Goal: Navigation & Orientation: Find specific page/section

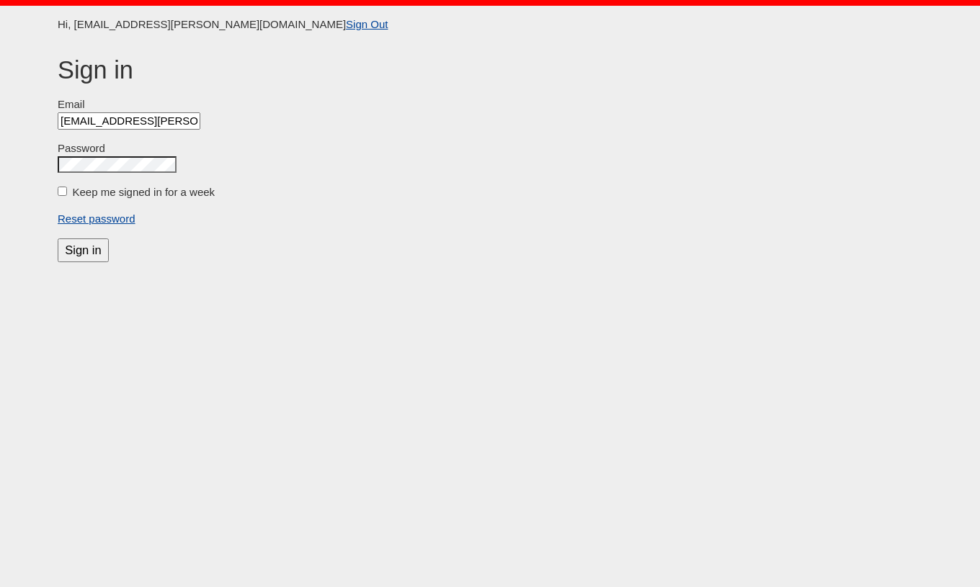
click at [113, 196] on label "Keep me signed in for a week" at bounding box center [144, 192] width 143 height 12
click at [67, 196] on input "Keep me signed in for a week" at bounding box center [62, 191] width 9 height 9
checkbox input "true"
click at [83, 252] on input "Sign in" at bounding box center [83, 250] width 51 height 24
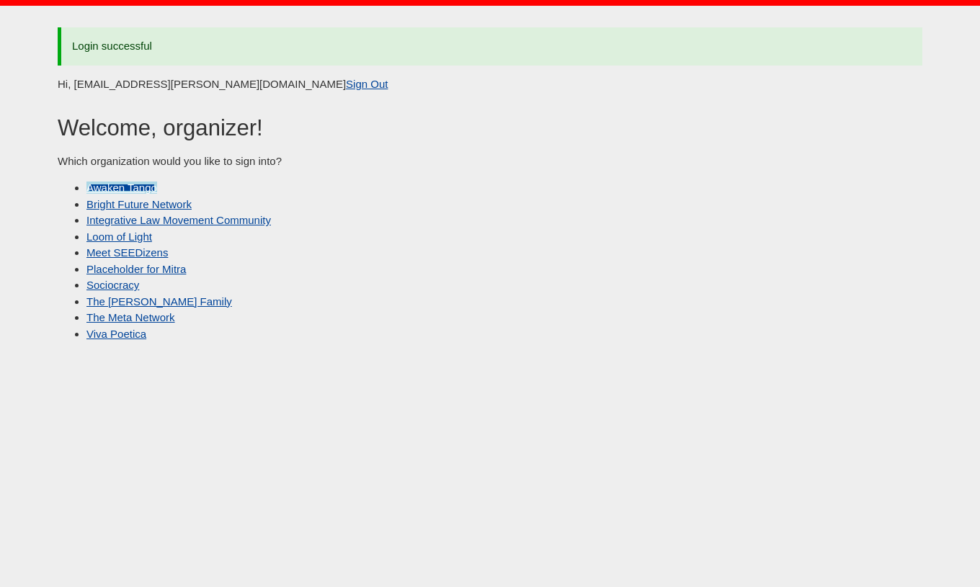
click at [140, 187] on link "Awaken Tango" at bounding box center [121, 188] width 71 height 12
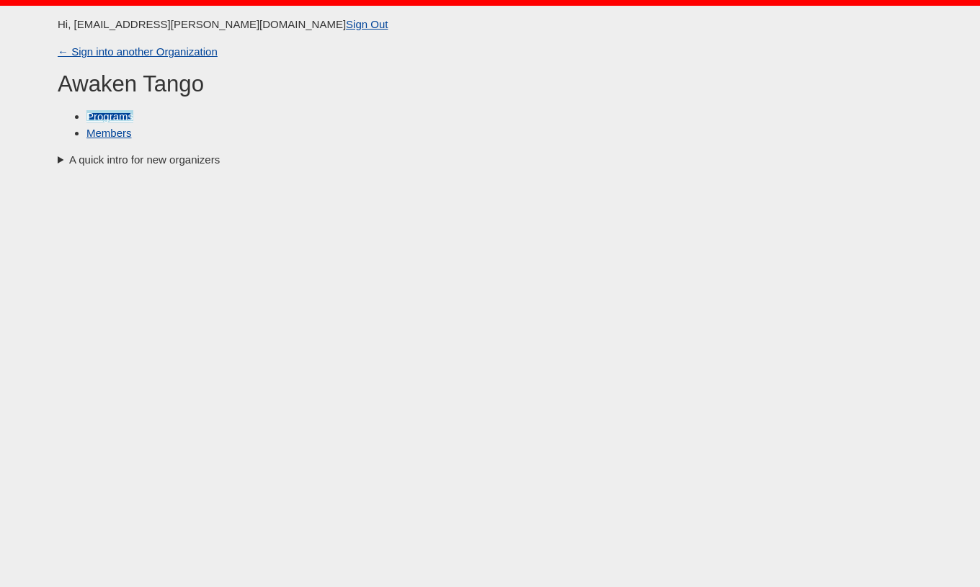
click at [114, 118] on link "Programs" at bounding box center [109, 116] width 47 height 12
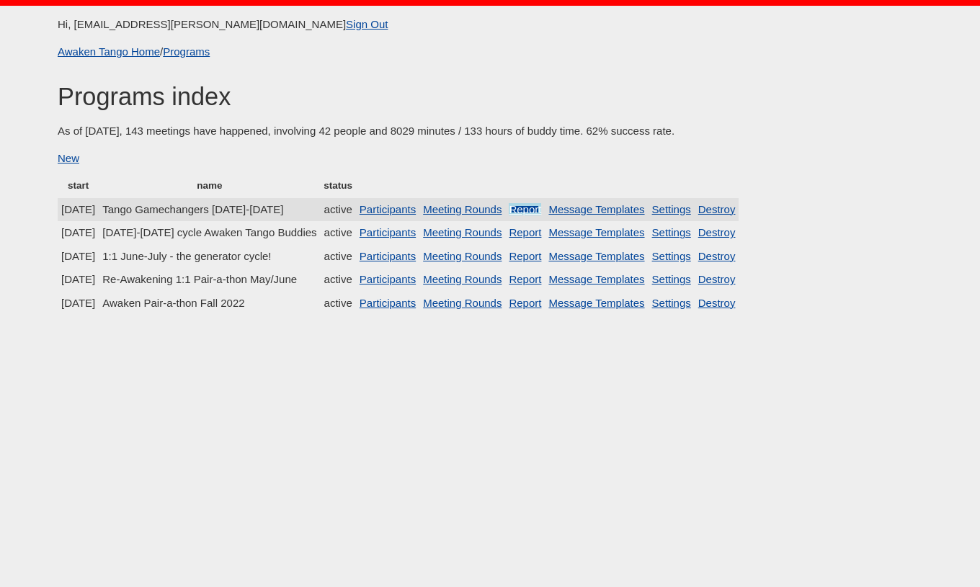
click at [541, 210] on link "Report" at bounding box center [525, 209] width 32 height 12
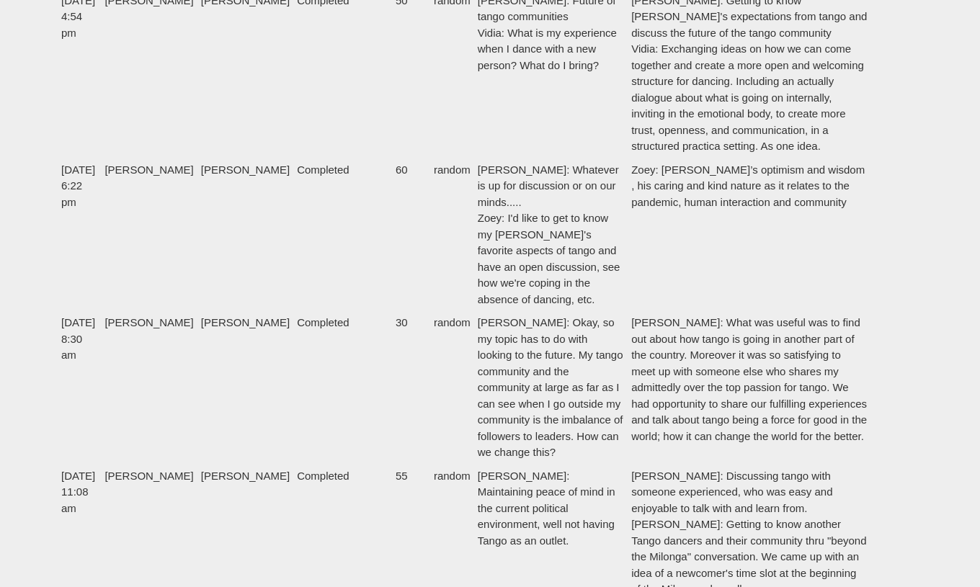
scroll to position [315, 0]
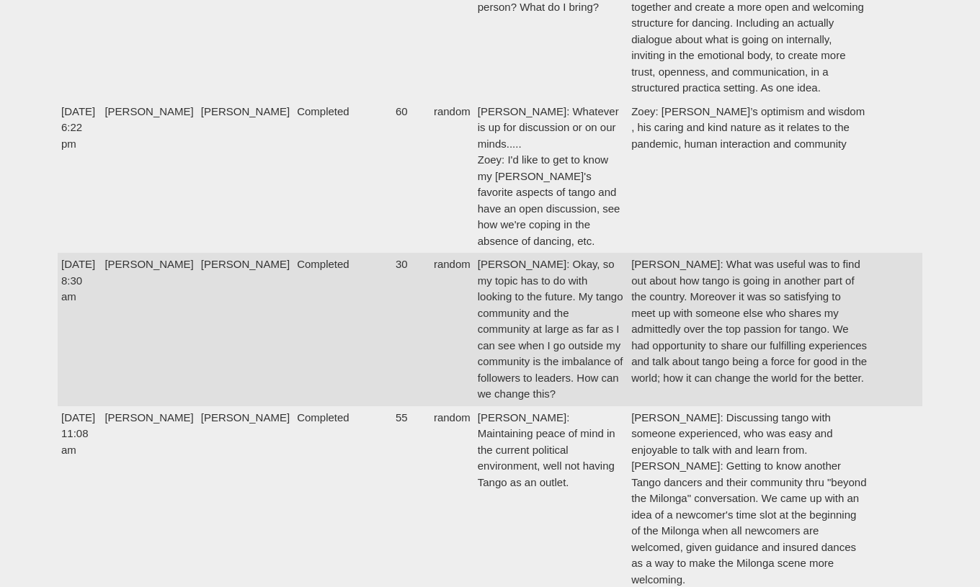
click at [753, 253] on td "[PERSON_NAME]: What was useful was to find out about how tango is going in anot…" at bounding box center [750, 329] width 244 height 153
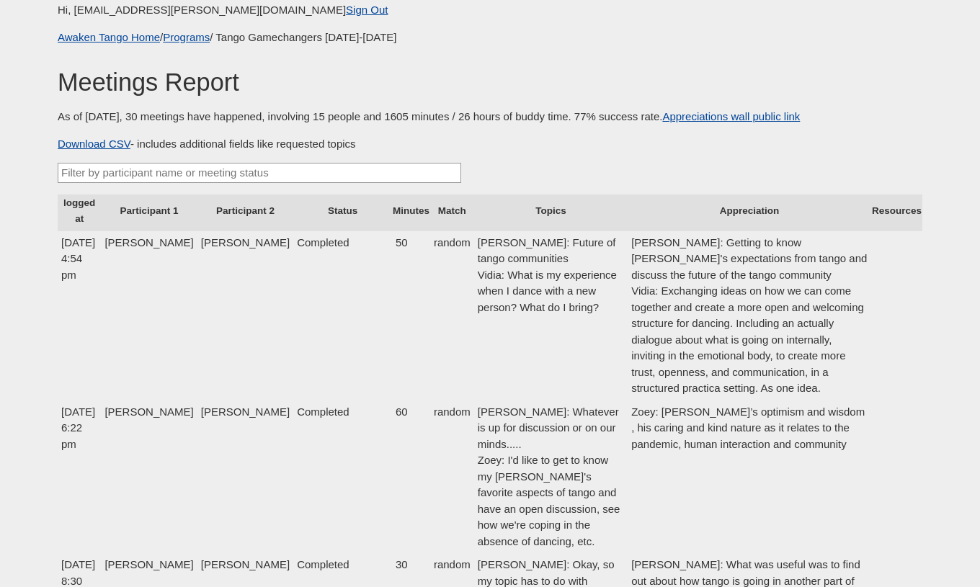
scroll to position [0, 0]
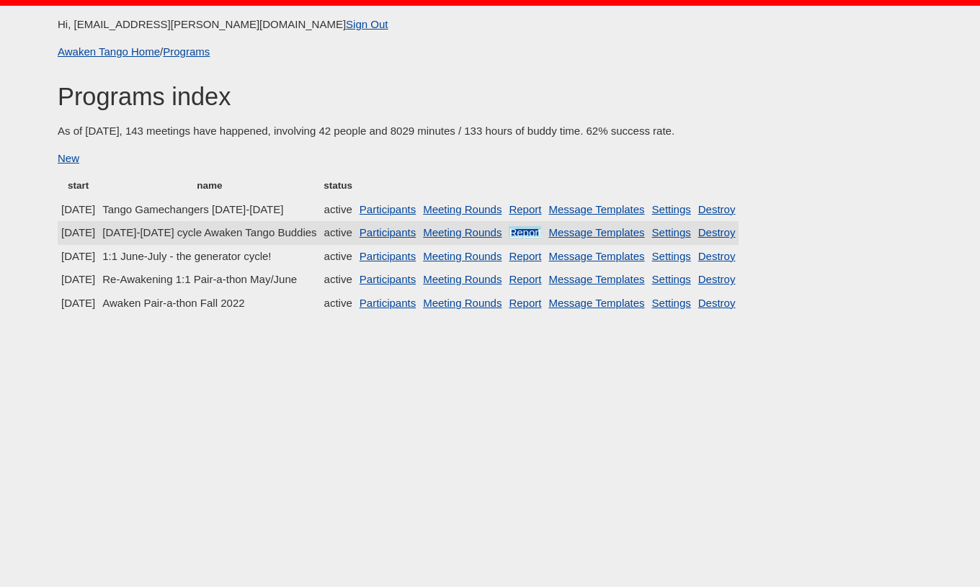
click at [541, 232] on link "Report" at bounding box center [525, 232] width 32 height 12
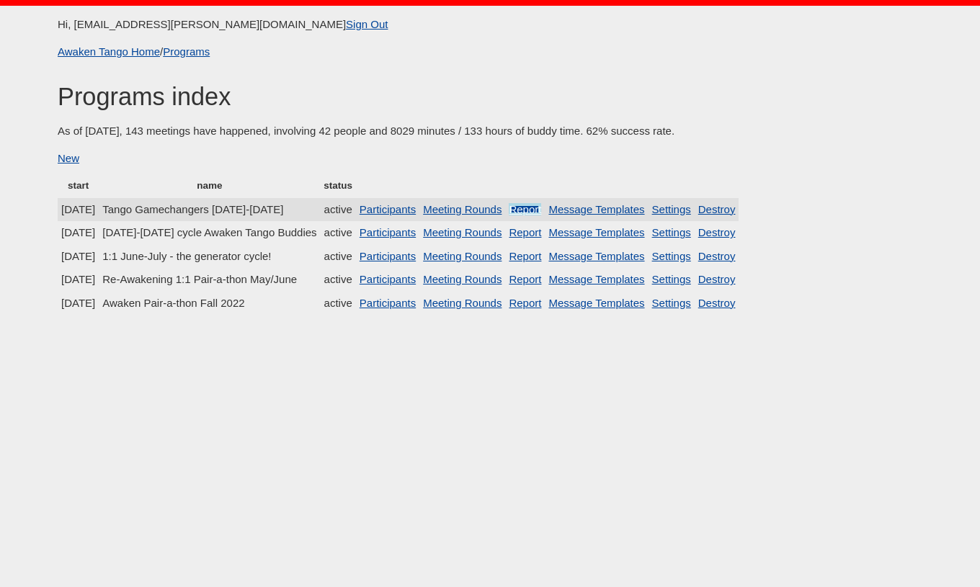
click at [541, 209] on link "Report" at bounding box center [525, 209] width 32 height 12
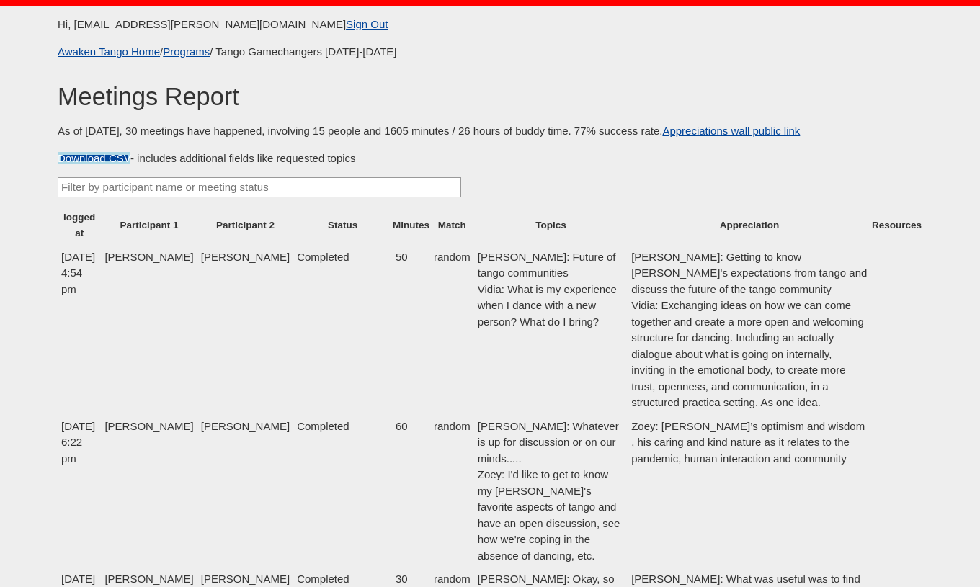
click at [97, 163] on link "Download CSV" at bounding box center [94, 158] width 73 height 12
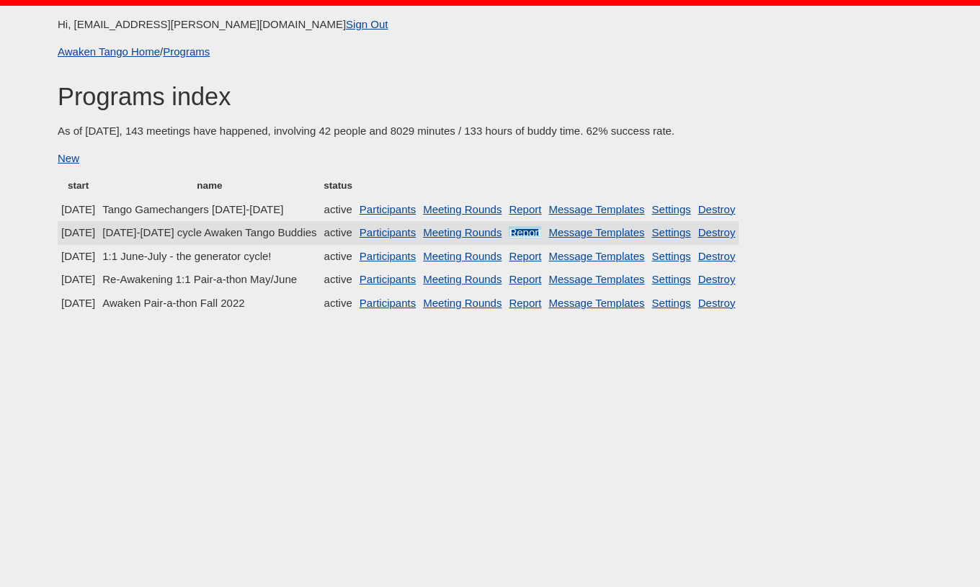
click at [541, 236] on link "Report" at bounding box center [525, 232] width 32 height 12
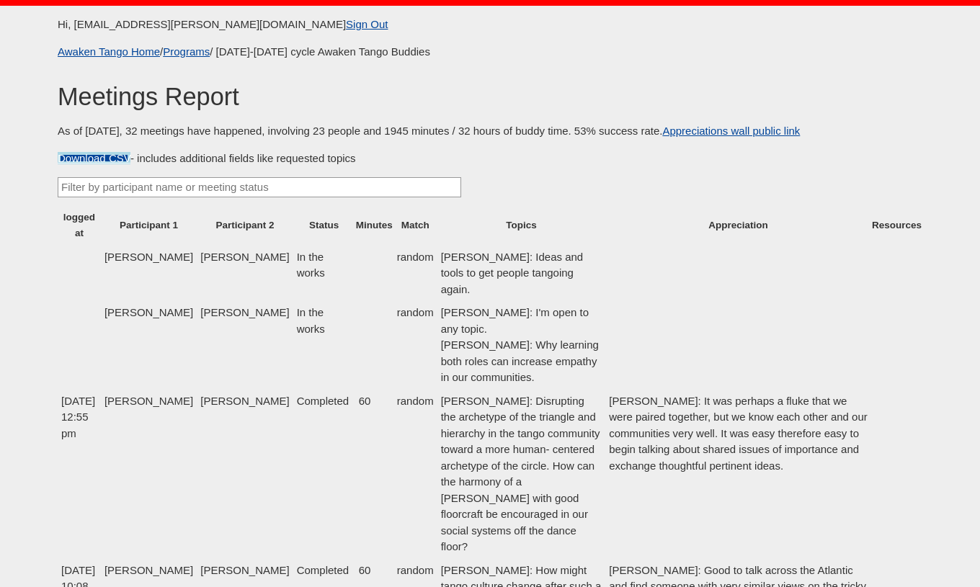
click at [66, 159] on link "Download CSV" at bounding box center [94, 158] width 73 height 12
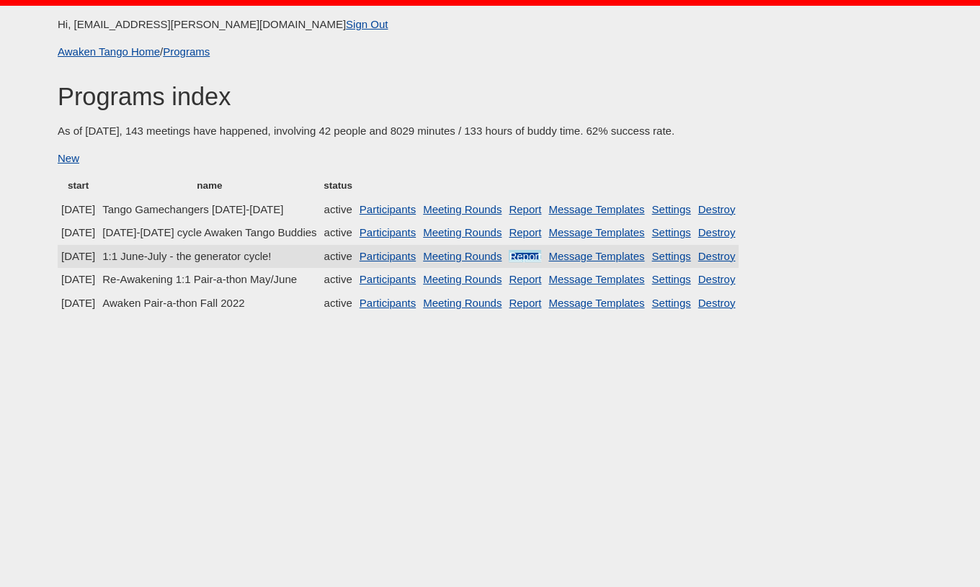
click at [541, 254] on link "Report" at bounding box center [525, 256] width 32 height 12
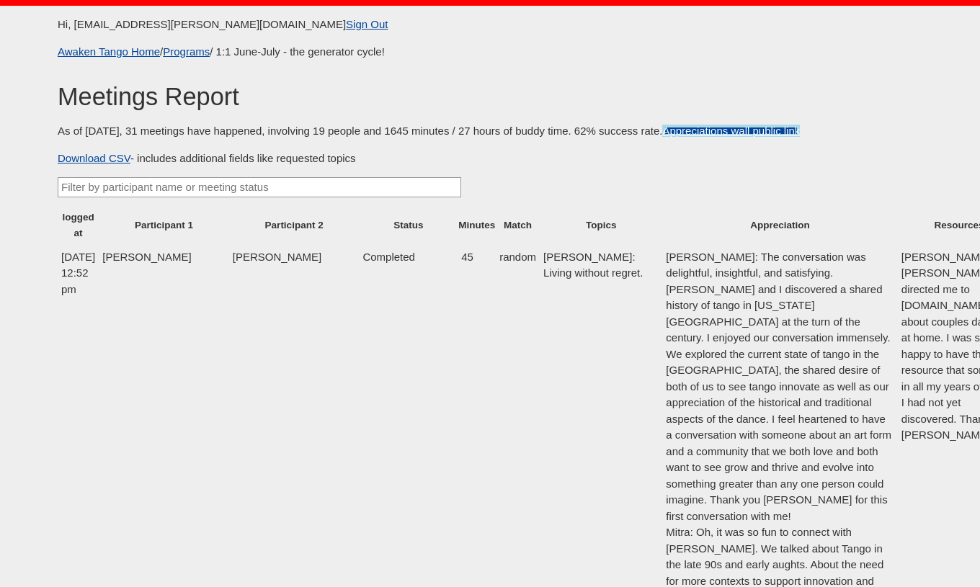
click at [675, 130] on link "Appreciations wall public link" at bounding box center [731, 131] width 138 height 12
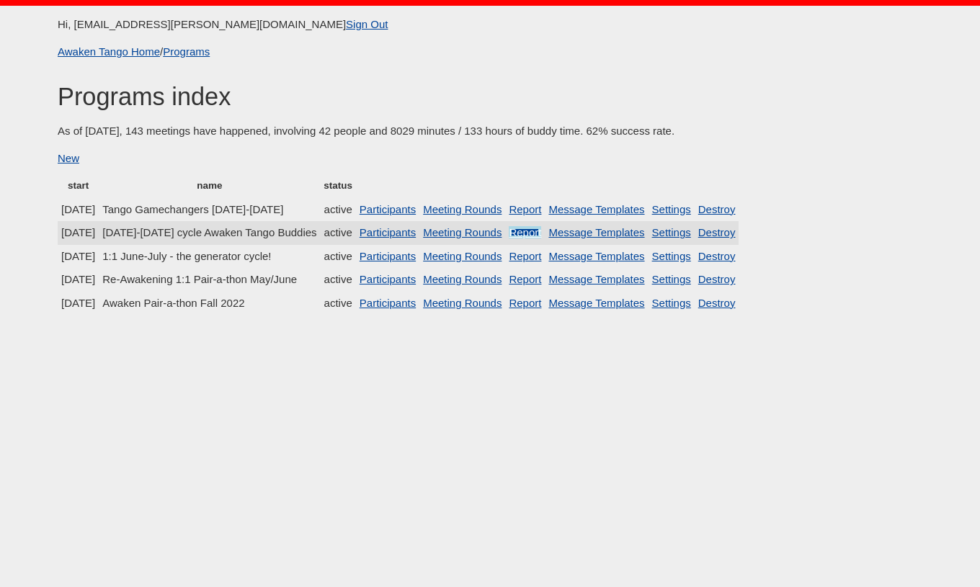
click at [541, 235] on link "Report" at bounding box center [525, 232] width 32 height 12
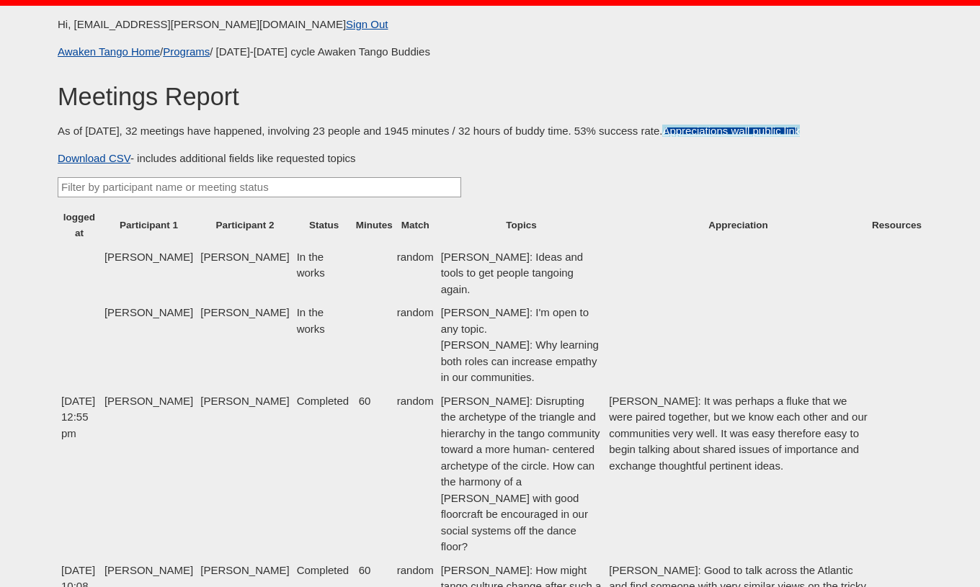
click at [679, 135] on link "Appreciations wall public link" at bounding box center [731, 131] width 138 height 12
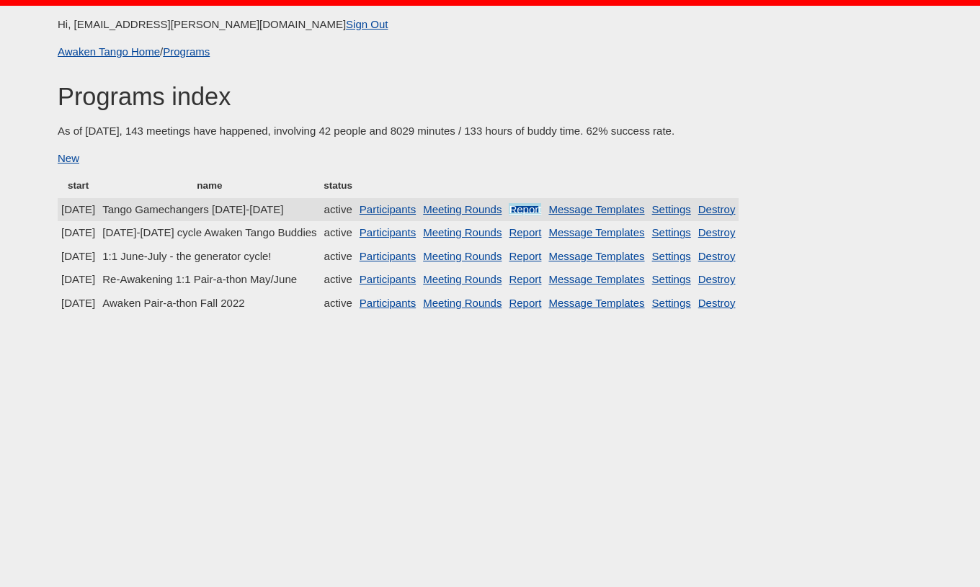
click at [541, 213] on link "Report" at bounding box center [525, 209] width 32 height 12
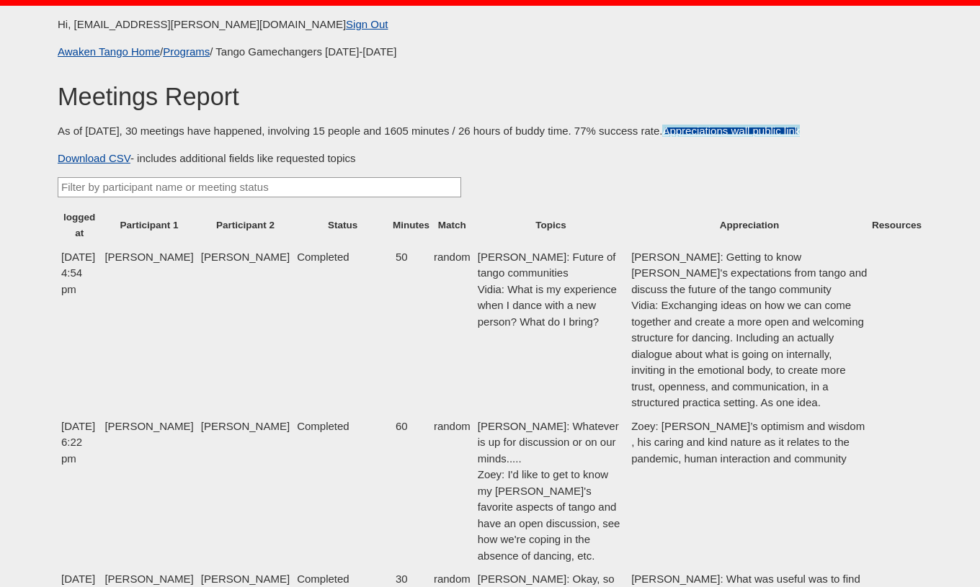
click at [744, 136] on link "Appreciations wall public link" at bounding box center [731, 131] width 138 height 12
click at [197, 50] on link "Programs" at bounding box center [186, 51] width 47 height 12
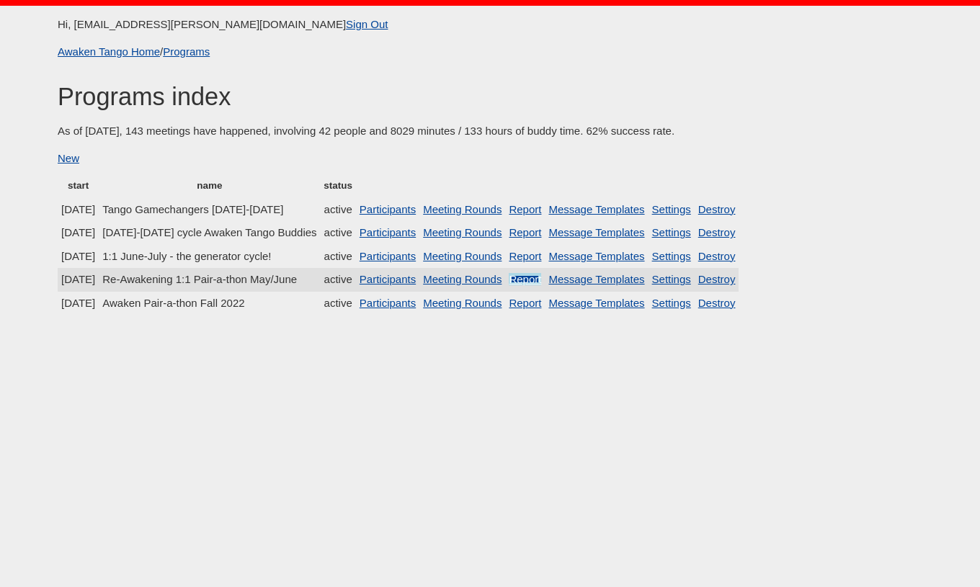
click at [541, 275] on link "Report" at bounding box center [525, 279] width 32 height 12
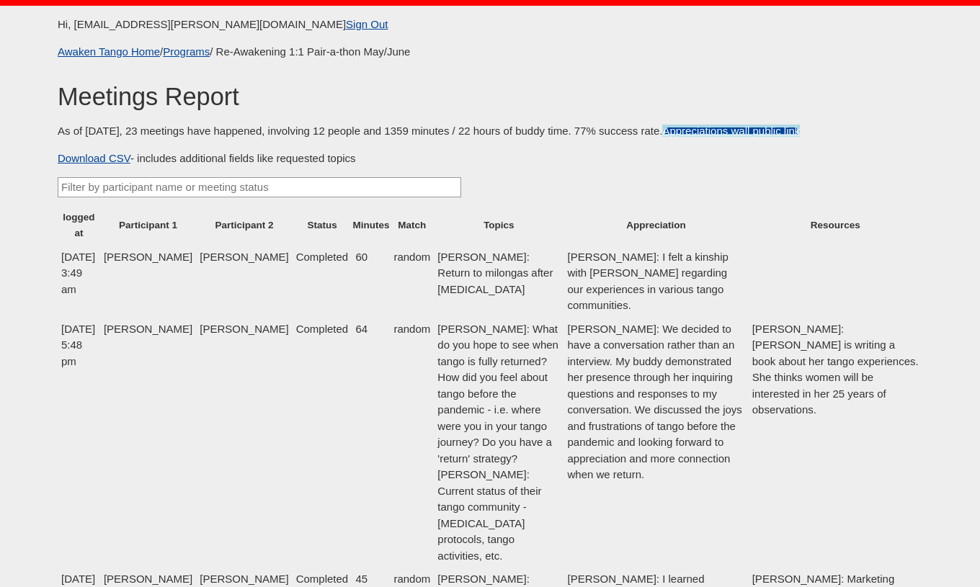
click at [733, 130] on link "Appreciations wall public link" at bounding box center [731, 131] width 138 height 12
click at [200, 53] on link "Programs" at bounding box center [186, 51] width 47 height 12
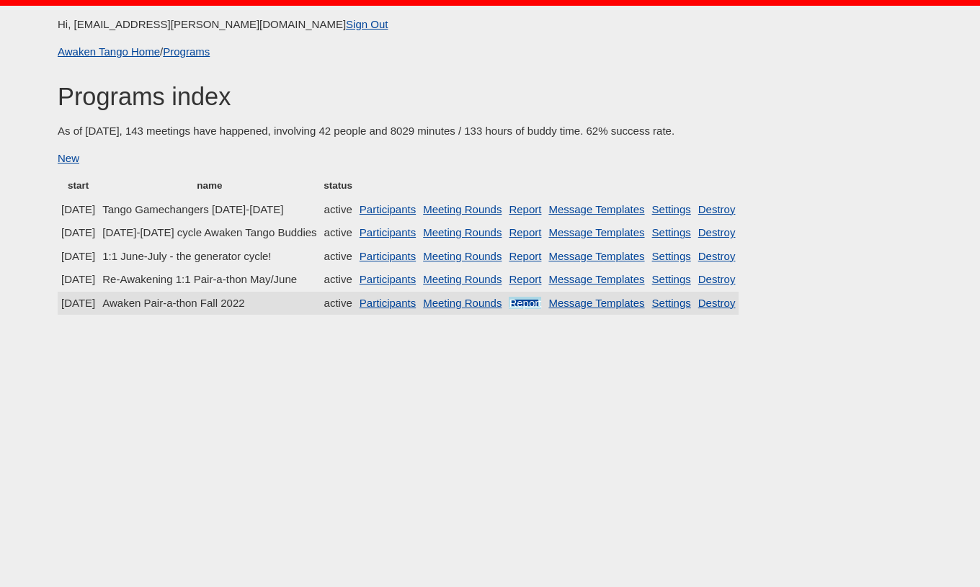
click at [541, 308] on link "Report" at bounding box center [525, 303] width 32 height 12
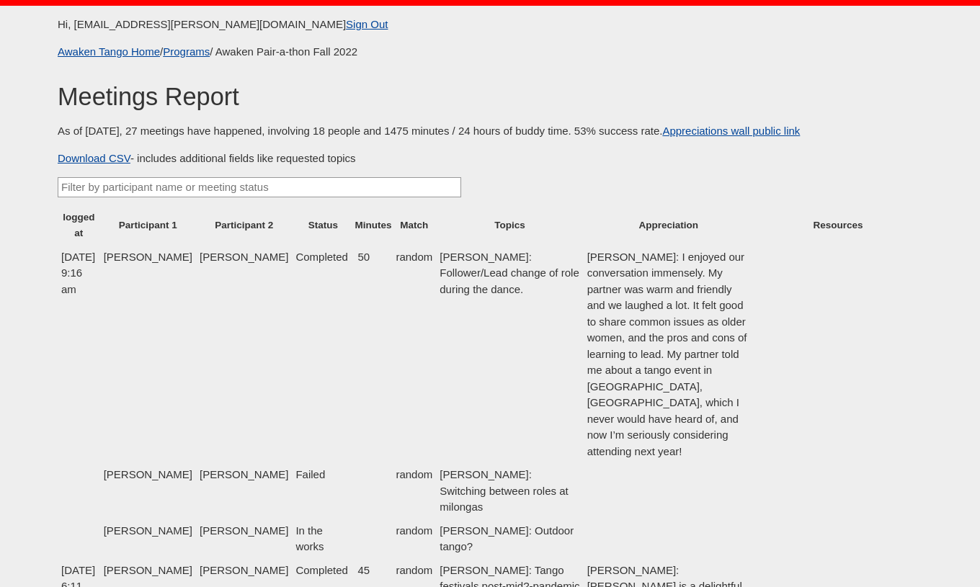
click at [749, 135] on link "Appreciations wall public link" at bounding box center [731, 131] width 138 height 12
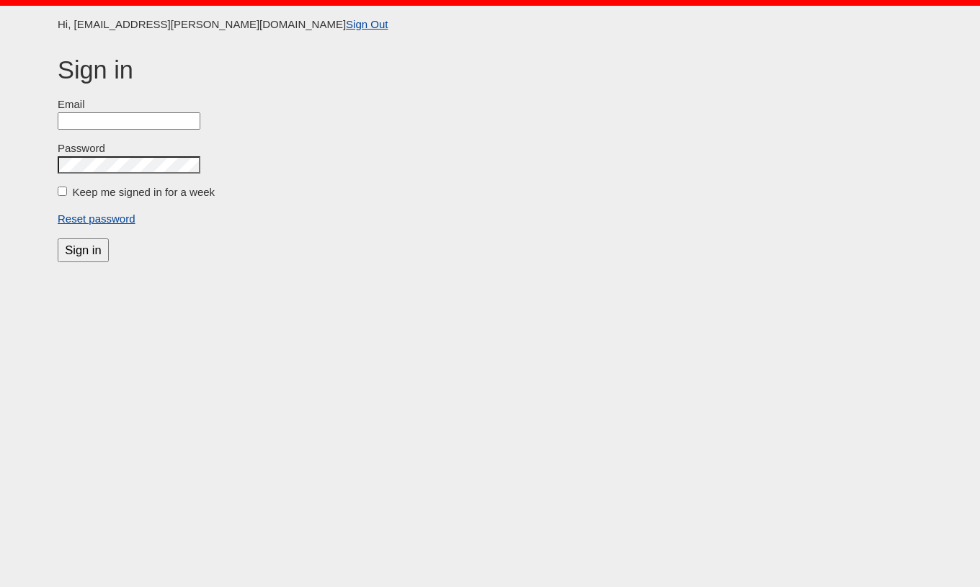
type input "[EMAIL_ADDRESS][PERSON_NAME][DOMAIN_NAME]"
click at [73, 192] on label "Keep me signed in for a week" at bounding box center [144, 192] width 143 height 12
click at [67, 192] on input "Keep me signed in for a week" at bounding box center [62, 191] width 9 height 9
checkbox input "true"
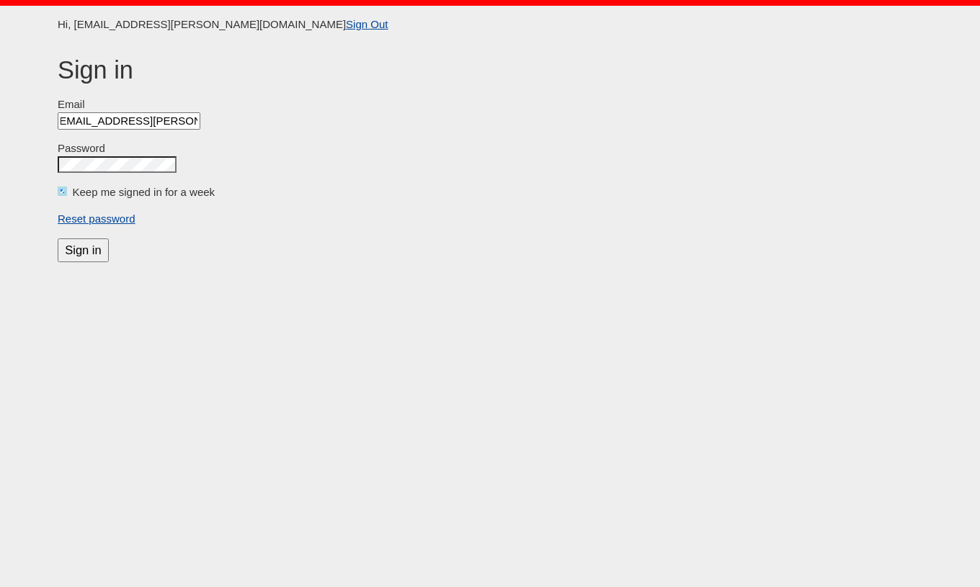
scroll to position [0, 0]
click at [79, 251] on input "Sign in" at bounding box center [83, 250] width 51 height 24
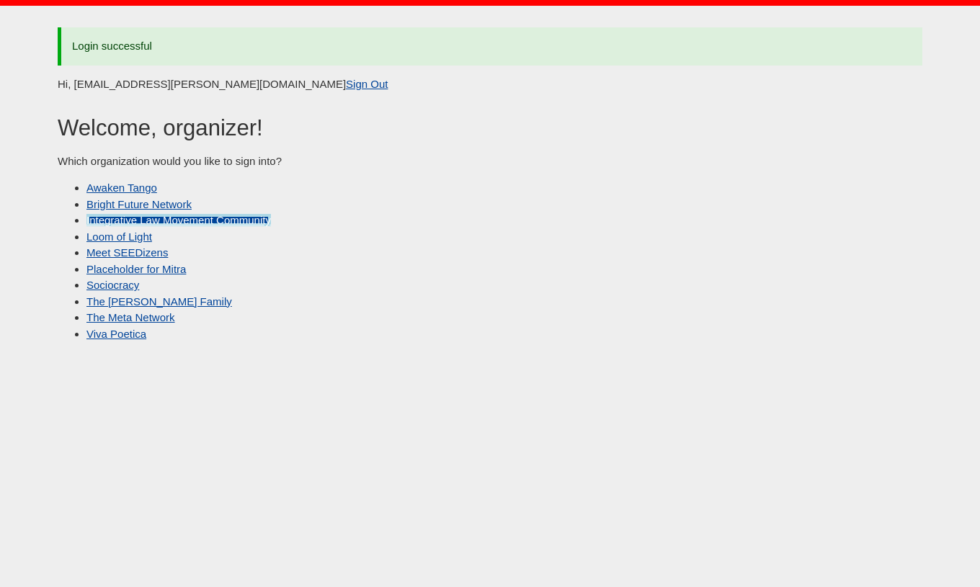
click at [191, 220] on link "Integrative Law Movement Community" at bounding box center [178, 220] width 184 height 12
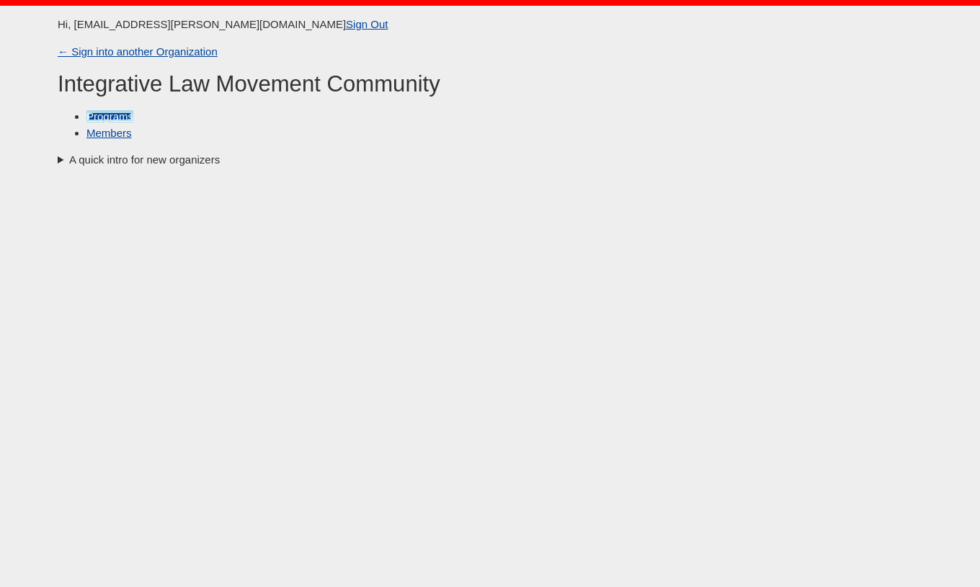
click at [112, 118] on link "Programs" at bounding box center [109, 116] width 47 height 12
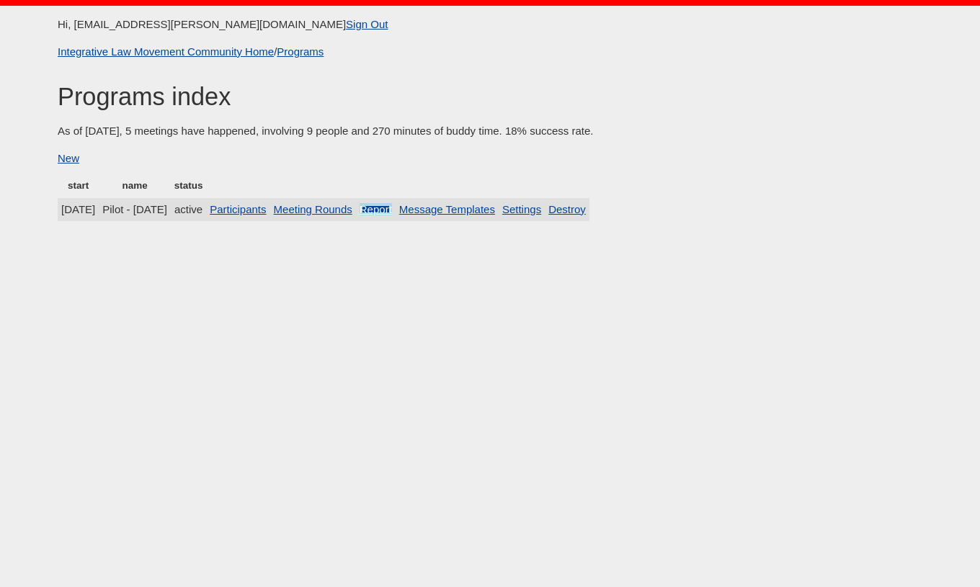
click at [392, 206] on link "Report" at bounding box center [376, 209] width 32 height 12
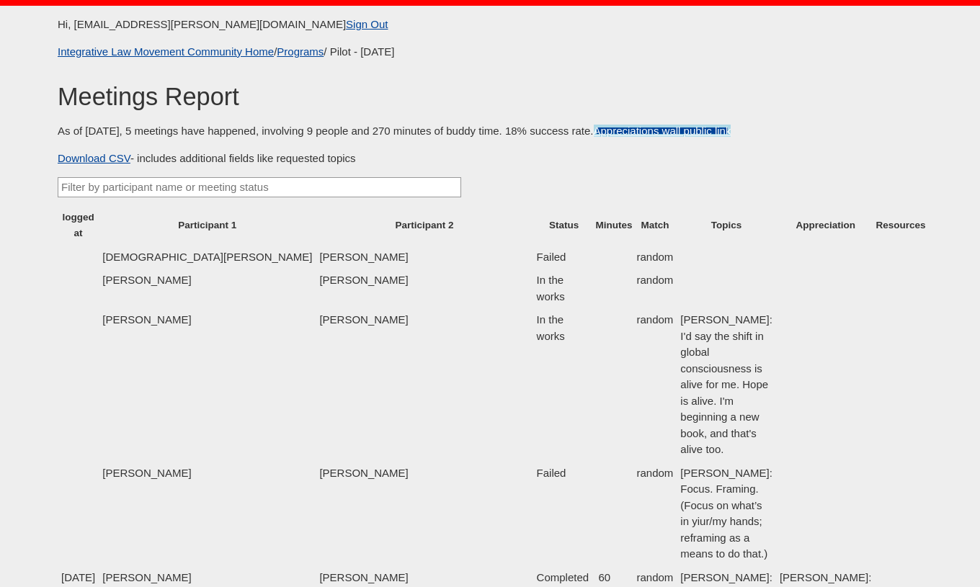
click at [715, 134] on link "Appreciations wall public link" at bounding box center [663, 131] width 138 height 12
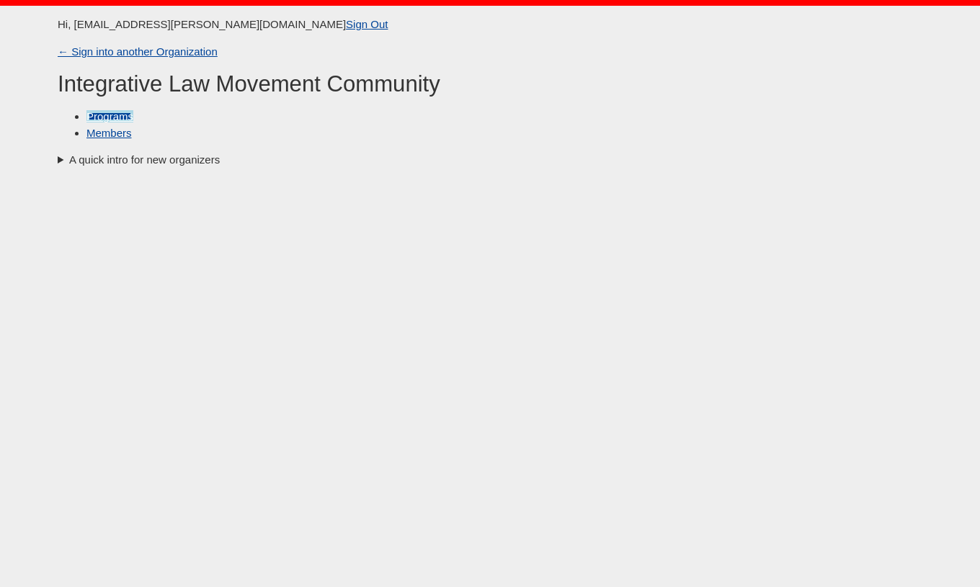
click at [116, 113] on link "Programs" at bounding box center [109, 116] width 47 height 12
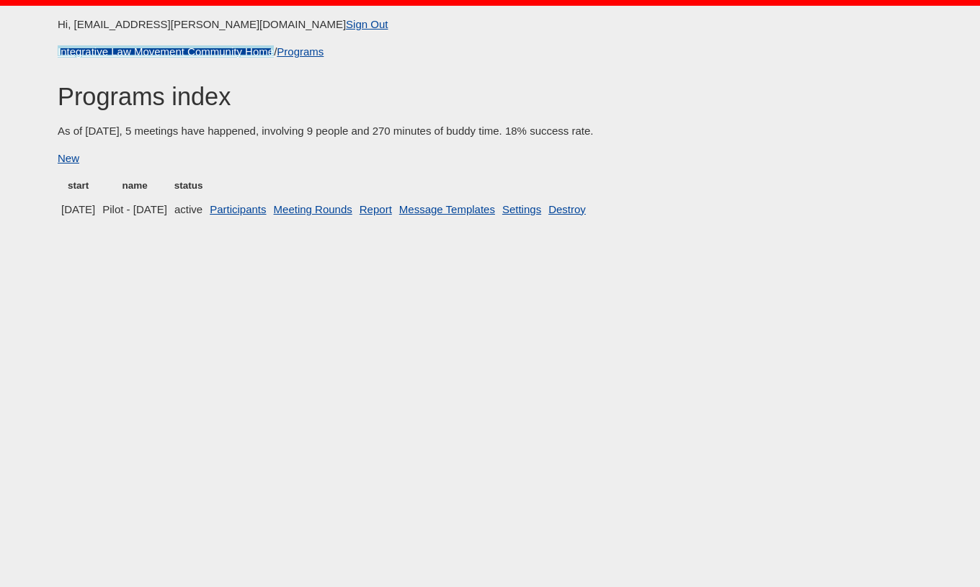
click at [191, 51] on link "Integrative Law Movement Community Home" at bounding box center [166, 51] width 216 height 12
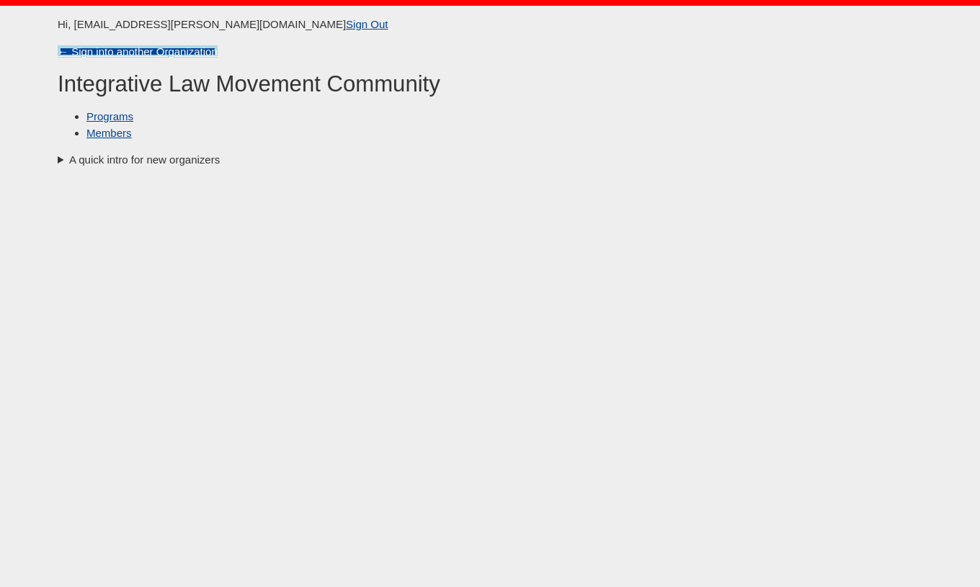
click at [115, 50] on link "← Sign into another Organization" at bounding box center [138, 51] width 160 height 12
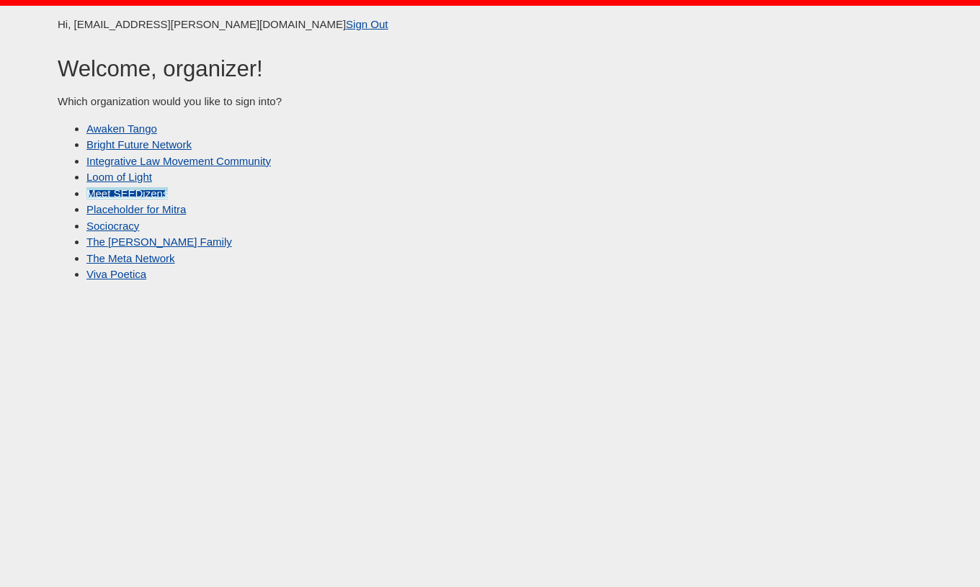
click at [138, 190] on link "Meet SEEDizens" at bounding box center [126, 193] width 81 height 12
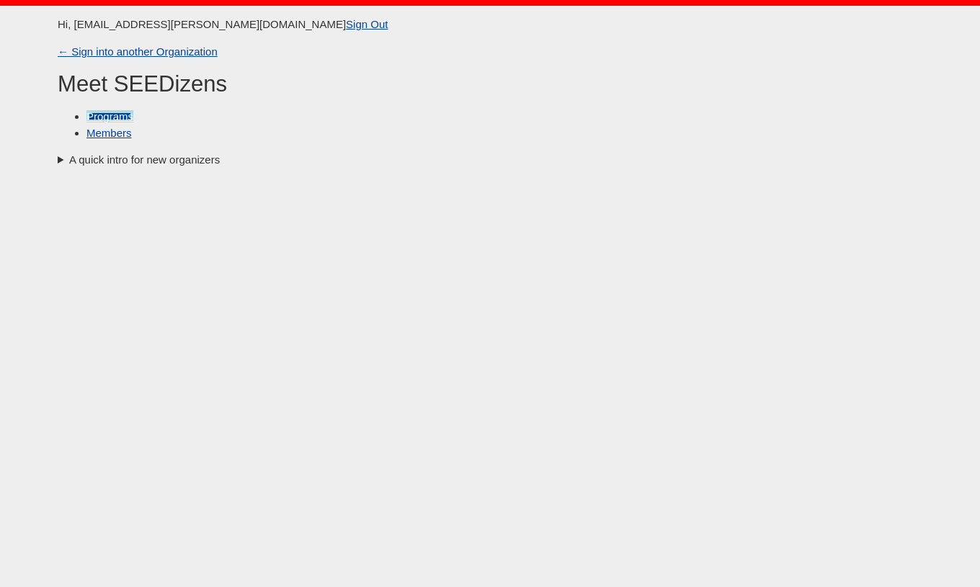
click at [131, 118] on link "Programs" at bounding box center [109, 116] width 47 height 12
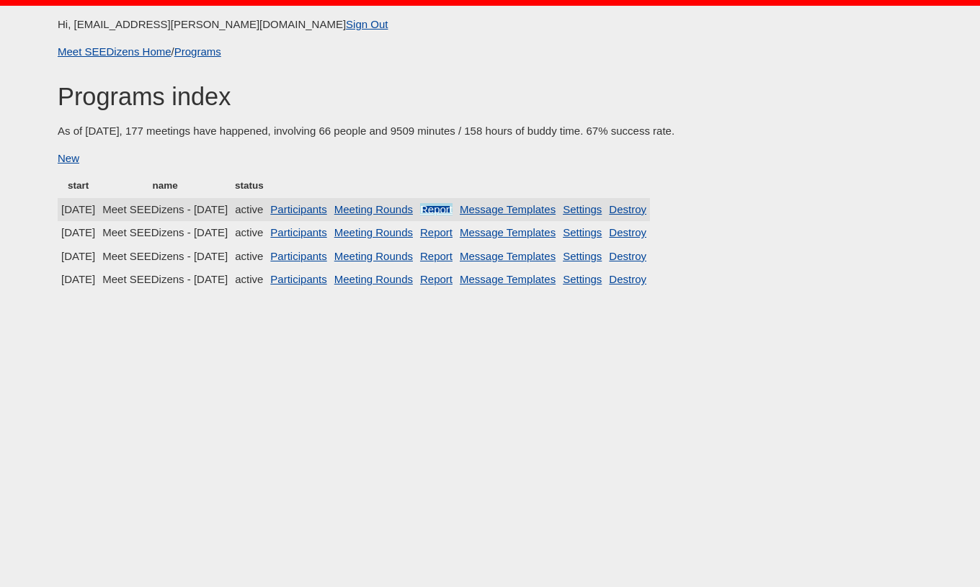
click at [452, 207] on link "Report" at bounding box center [436, 209] width 32 height 12
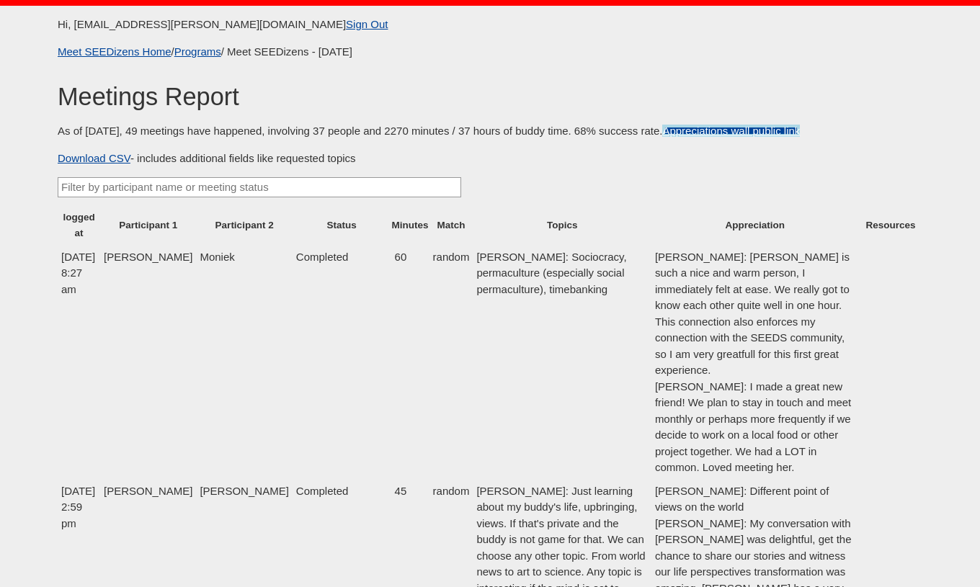
click at [733, 132] on link "Appreciations wall public link" at bounding box center [731, 131] width 138 height 12
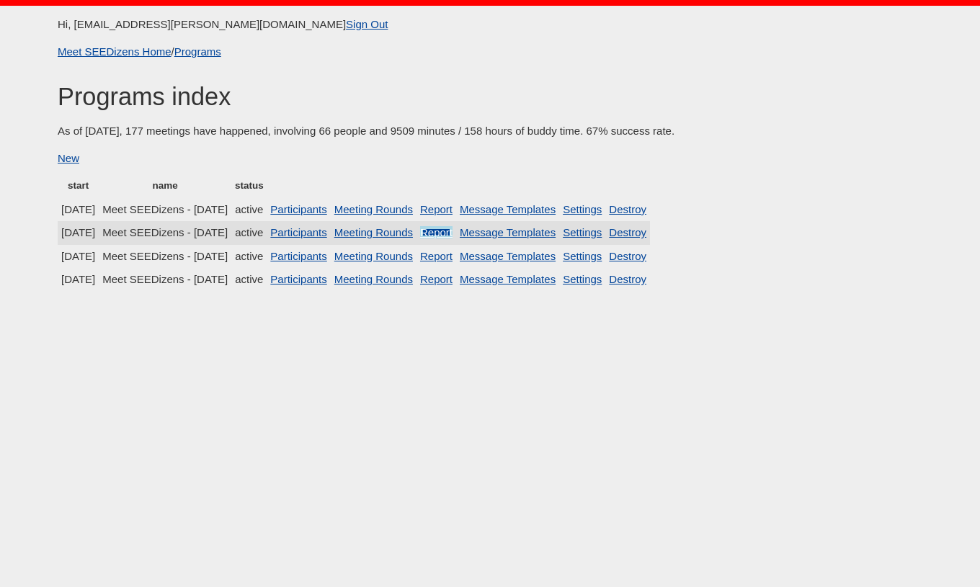
click at [452, 230] on link "Report" at bounding box center [436, 232] width 32 height 12
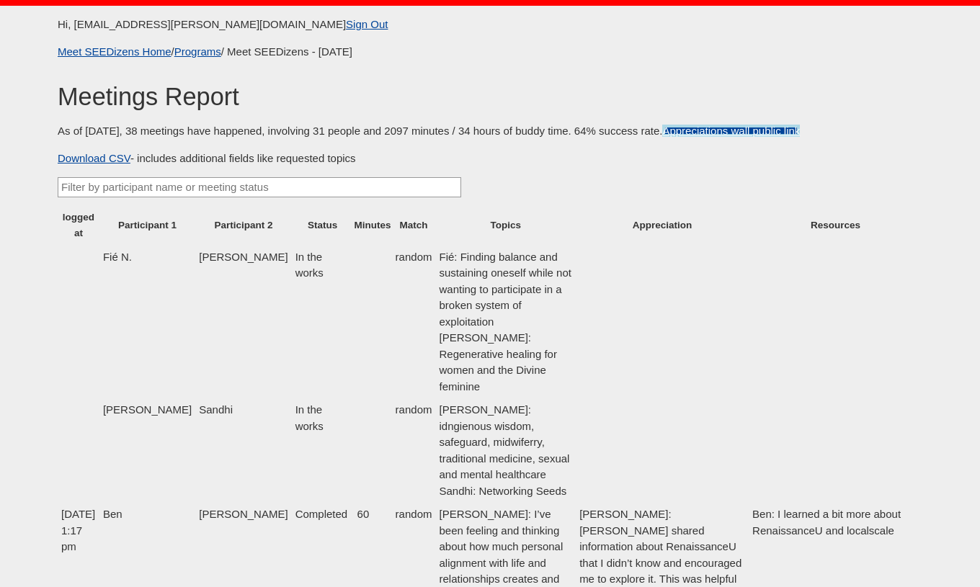
click at [688, 132] on link "Appreciations wall public link" at bounding box center [731, 131] width 138 height 12
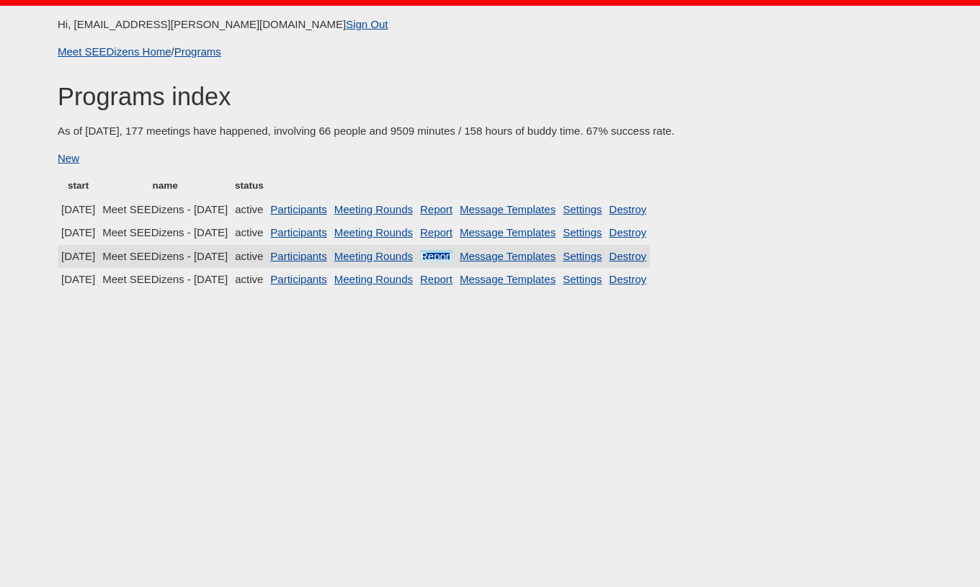
click at [452, 252] on link "Report" at bounding box center [436, 256] width 32 height 12
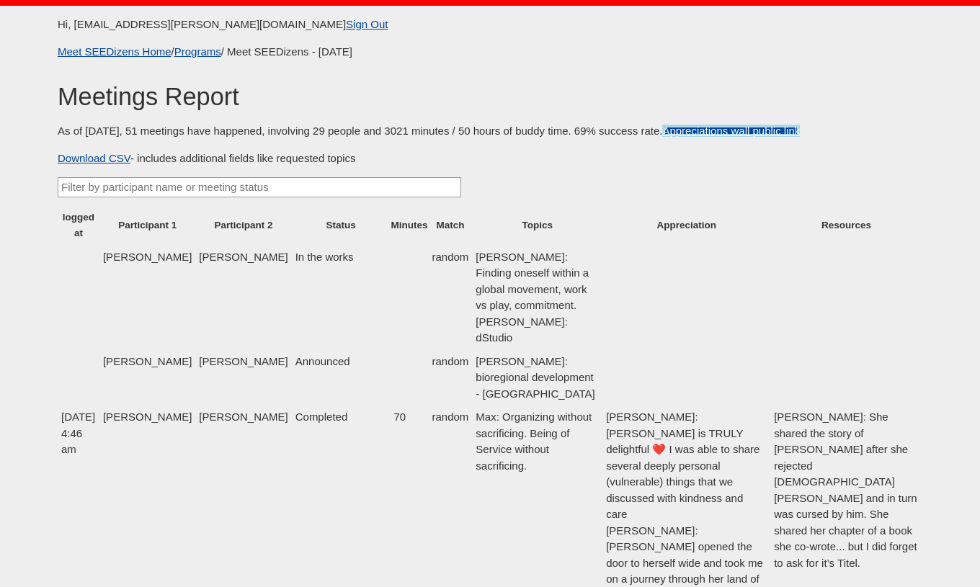
click at [711, 130] on link "Appreciations wall public link" at bounding box center [731, 131] width 138 height 12
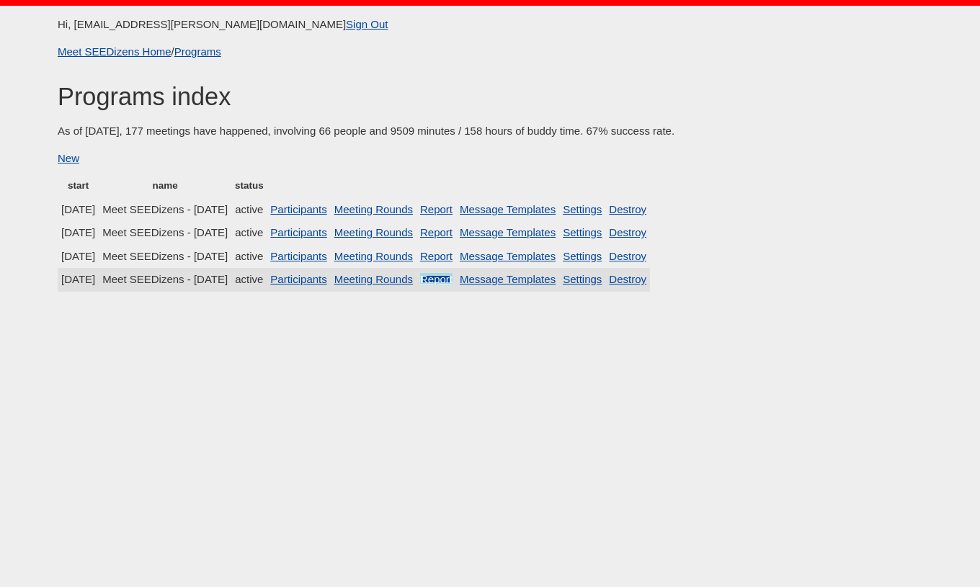
click at [452, 278] on link "Report" at bounding box center [436, 279] width 32 height 12
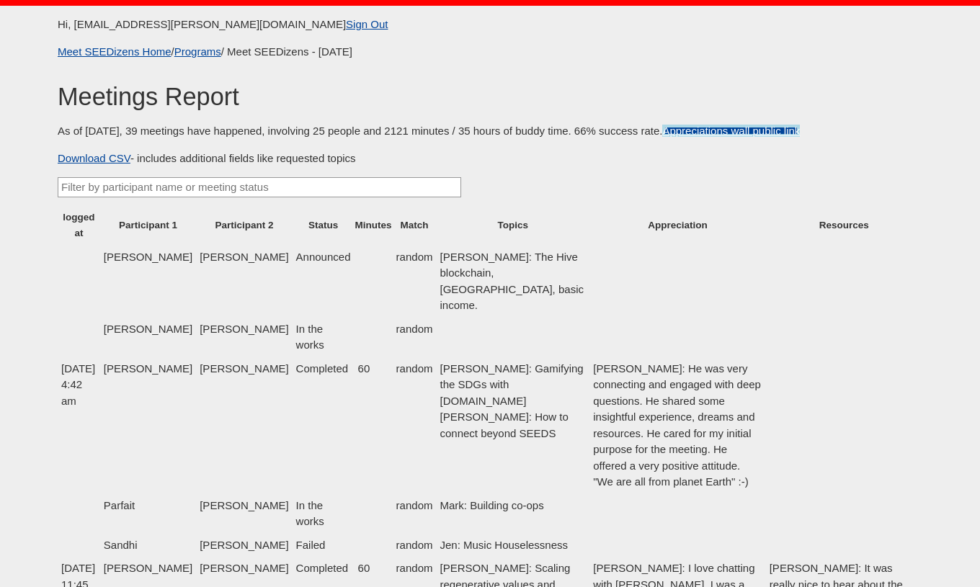
click at [728, 135] on link "Appreciations wall public link" at bounding box center [731, 131] width 138 height 12
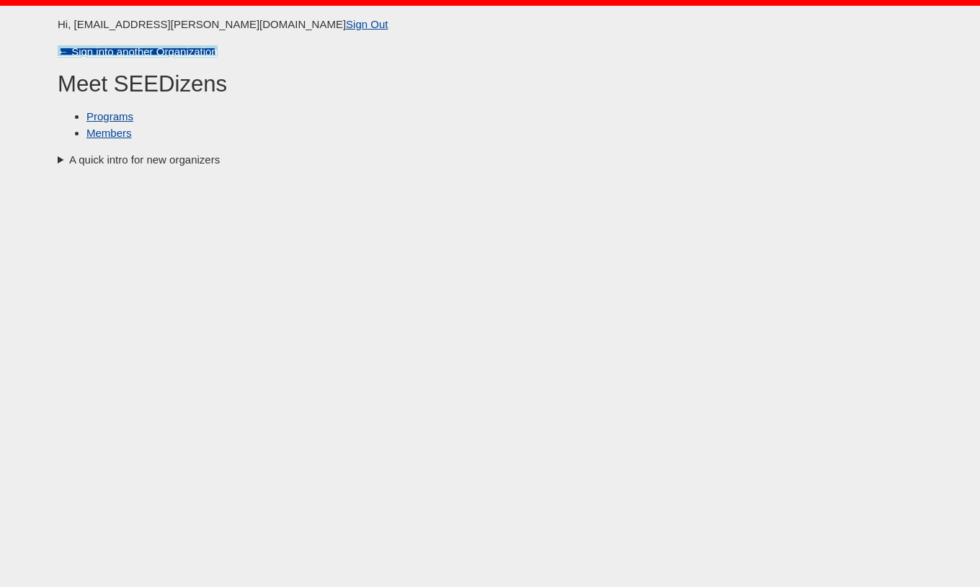
click at [83, 57] on link "← Sign into another Organization" at bounding box center [138, 51] width 160 height 12
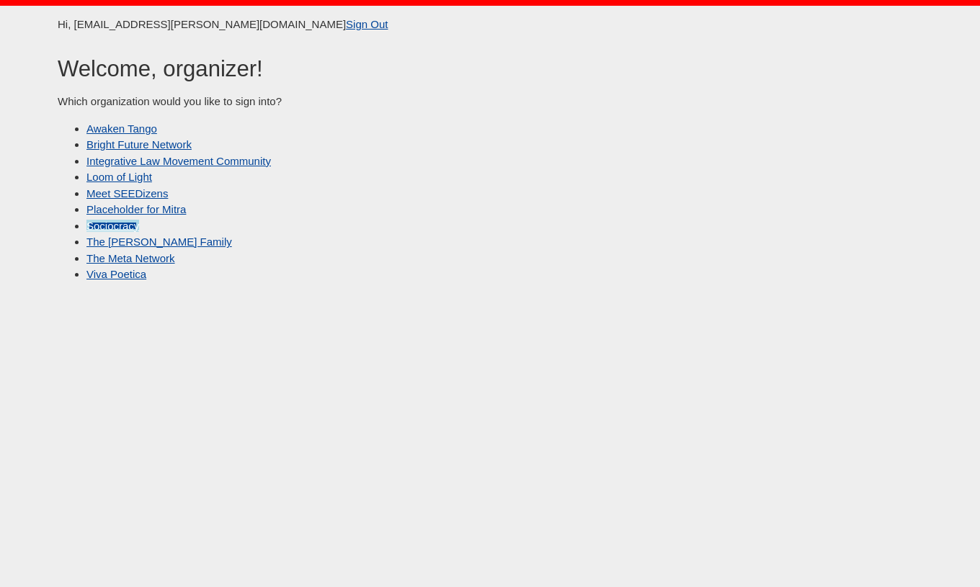
click at [115, 228] on link "Sociocracy" at bounding box center [112, 226] width 53 height 12
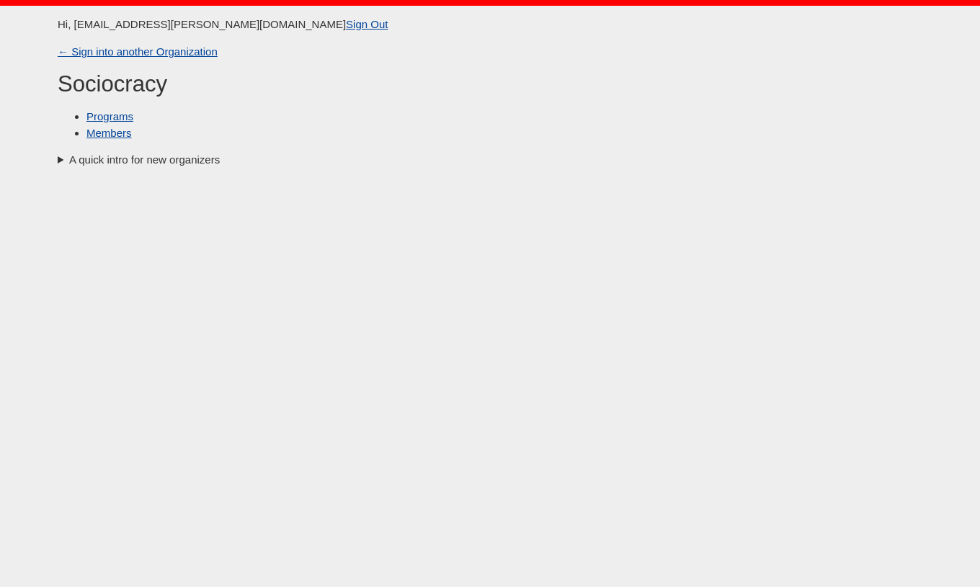
click at [108, 123] on li "Programs" at bounding box center [504, 117] width 836 height 17
click at [110, 117] on link "Programs" at bounding box center [109, 116] width 47 height 12
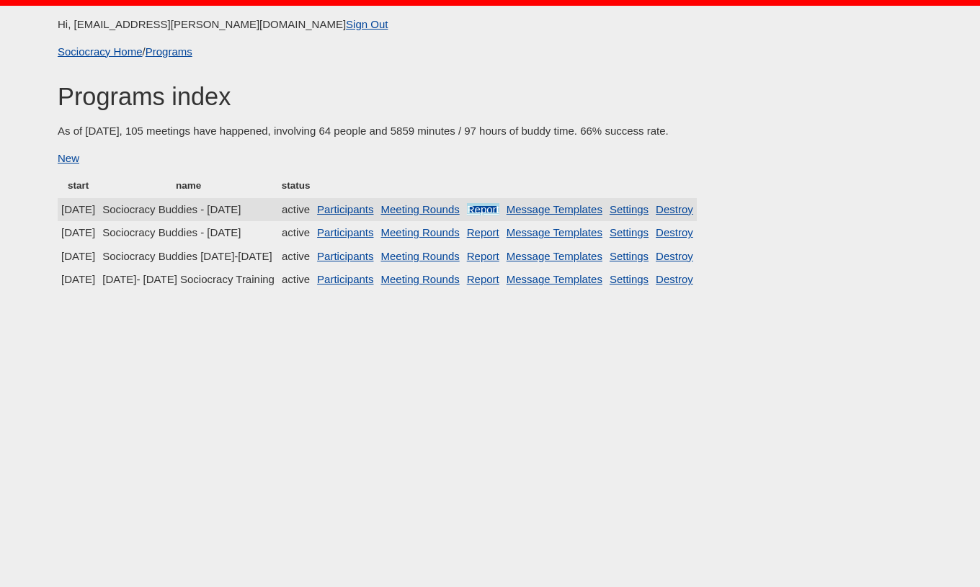
click at [499, 209] on link "Report" at bounding box center [483, 209] width 32 height 12
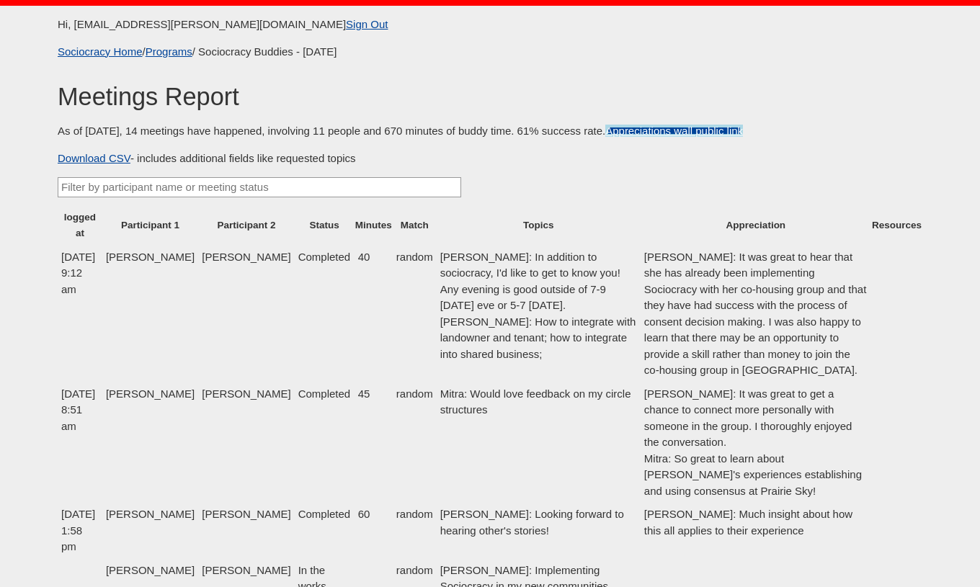
click at [718, 126] on link "Appreciations wall public link" at bounding box center [674, 131] width 138 height 12
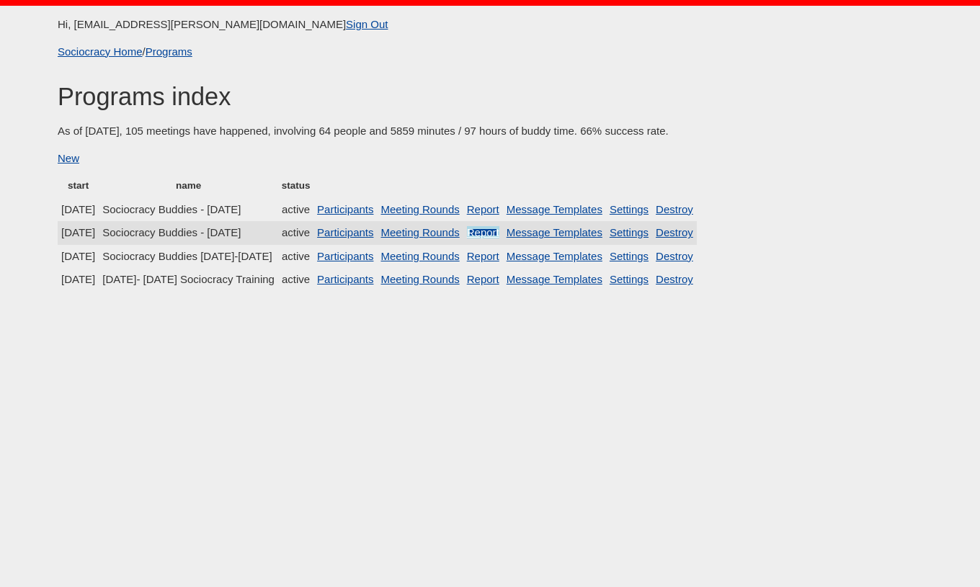
click at [499, 235] on link "Report" at bounding box center [483, 232] width 32 height 12
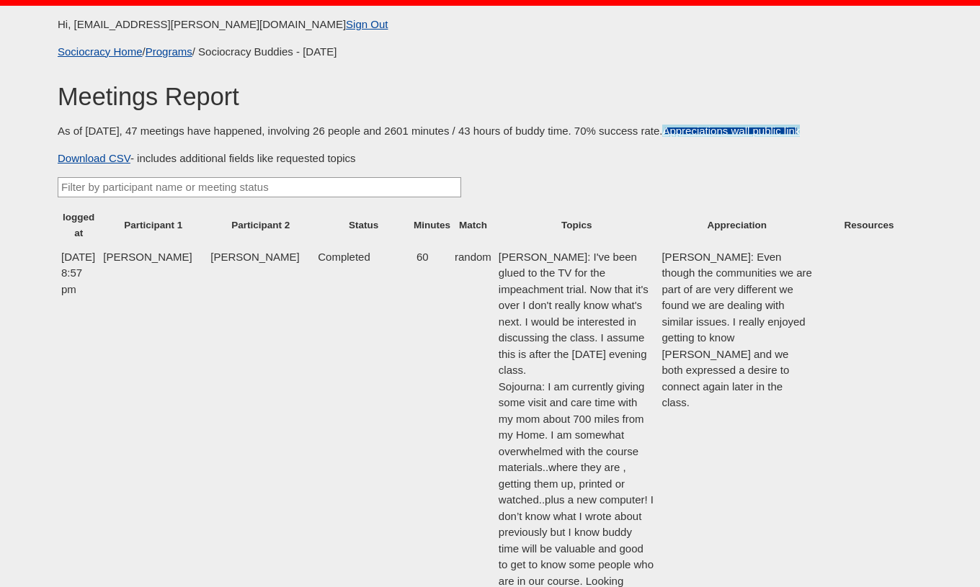
click at [702, 131] on link "Appreciations wall public link" at bounding box center [731, 131] width 138 height 12
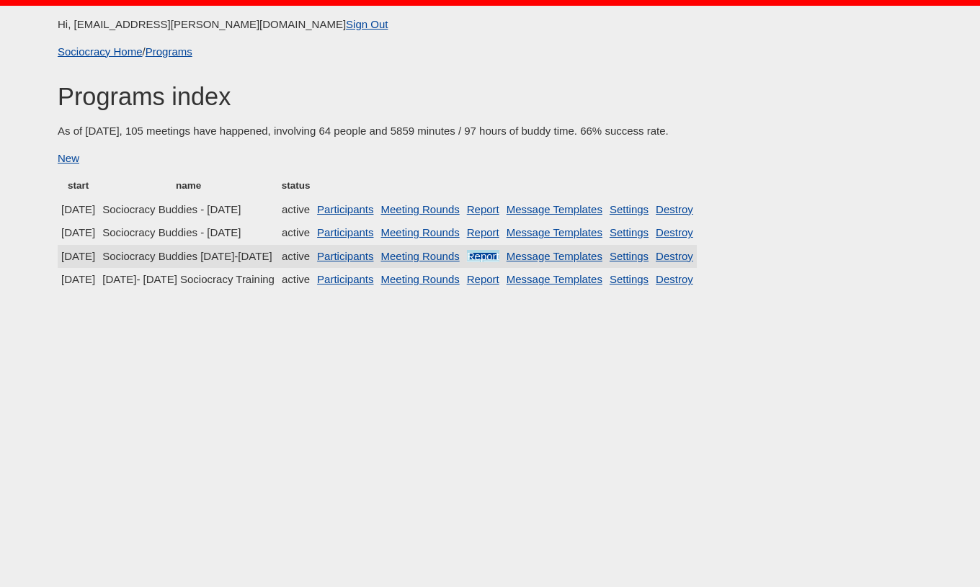
click at [499, 258] on link "Report" at bounding box center [483, 256] width 32 height 12
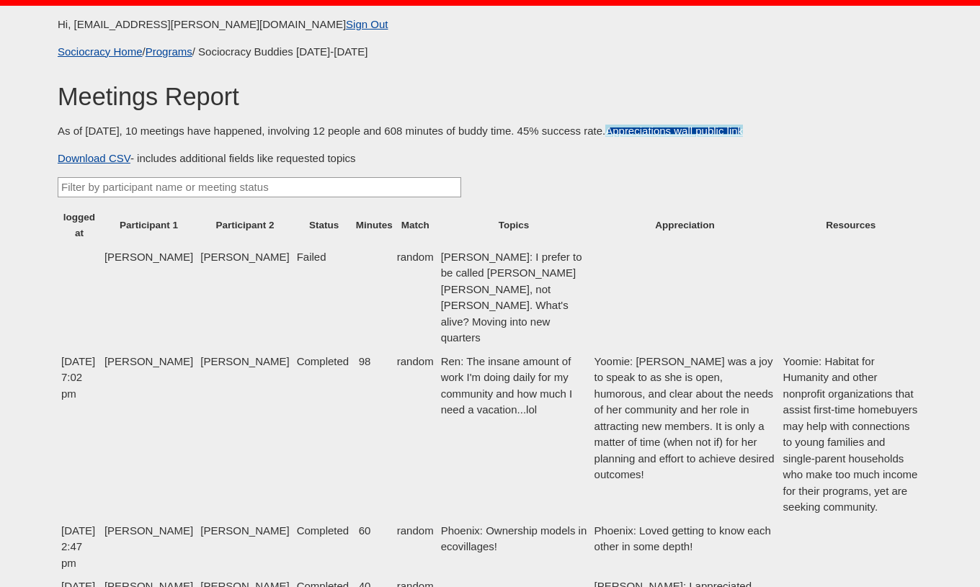
click at [662, 129] on link "Appreciations wall public link" at bounding box center [674, 131] width 138 height 12
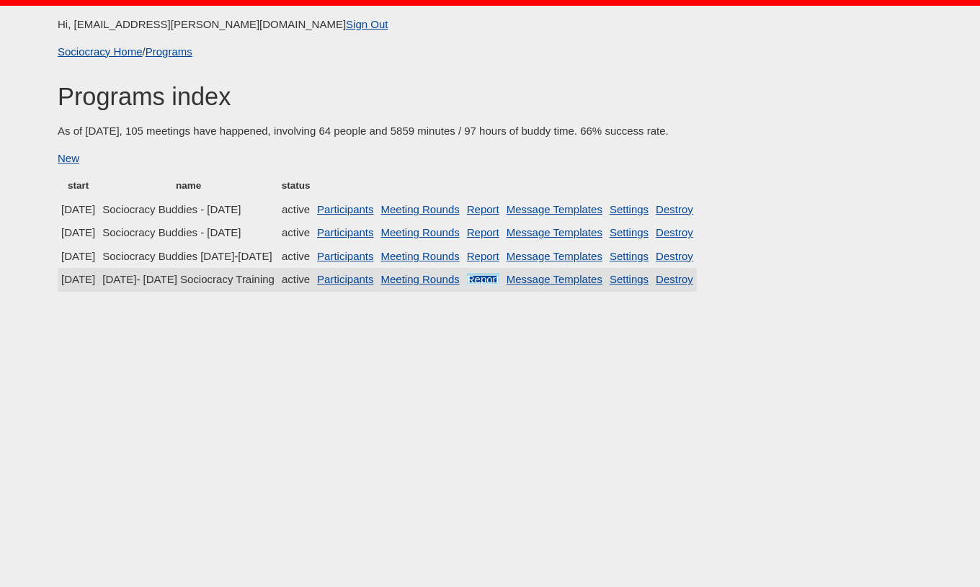
click at [499, 281] on link "Report" at bounding box center [483, 279] width 32 height 12
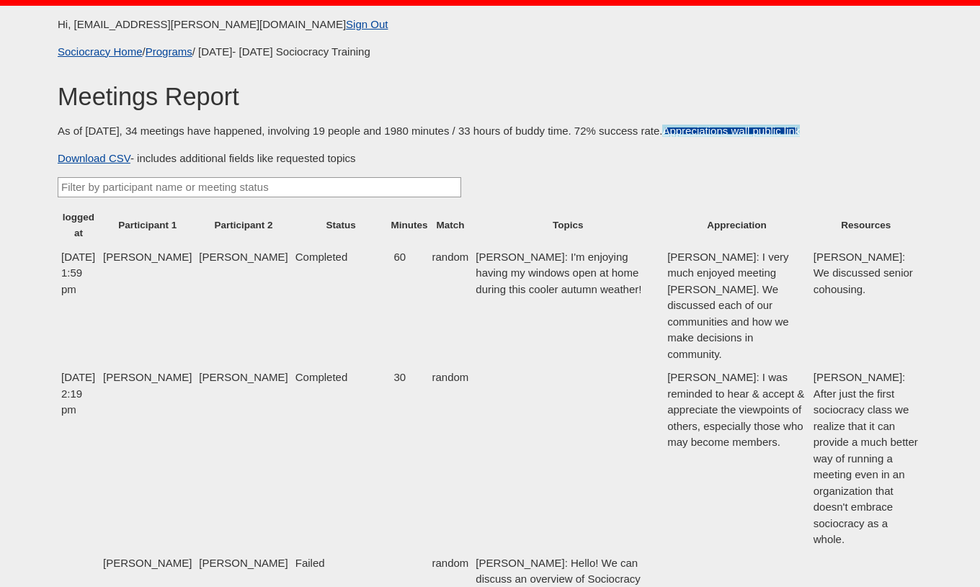
click at [738, 130] on link "Appreciations wall public link" at bounding box center [731, 131] width 138 height 12
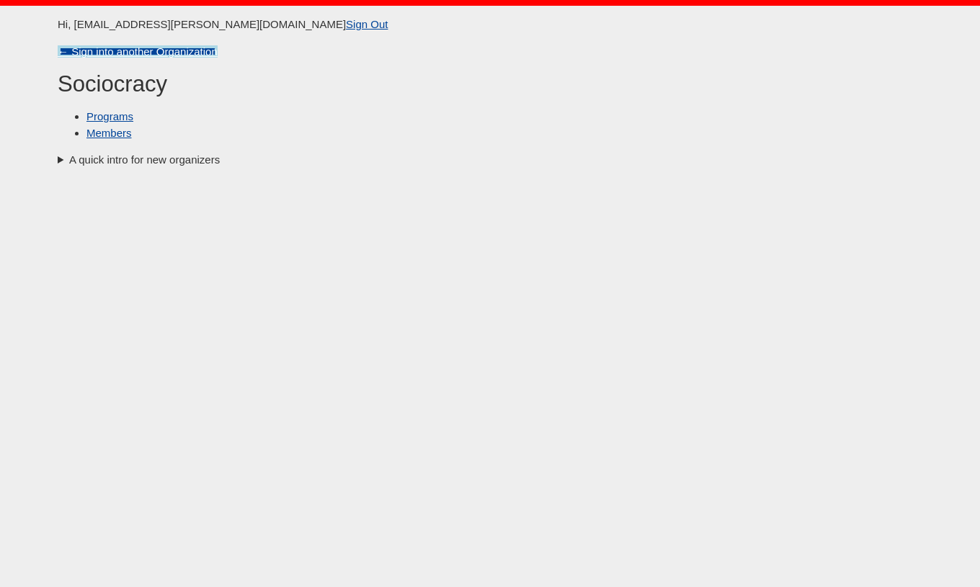
click at [86, 46] on link "← Sign into another Organization" at bounding box center [138, 51] width 160 height 12
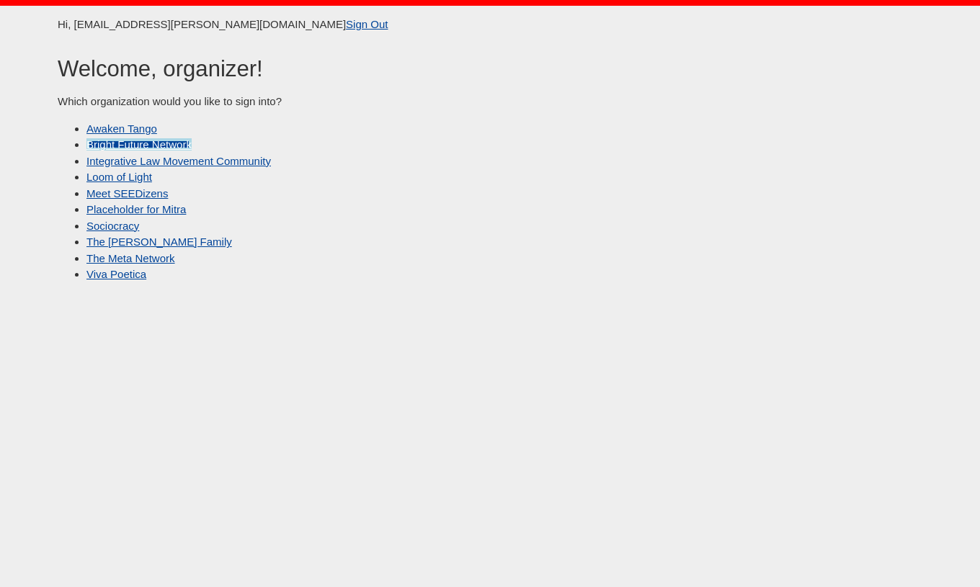
click at [154, 148] on link "Bright Future Network" at bounding box center [138, 144] width 105 height 12
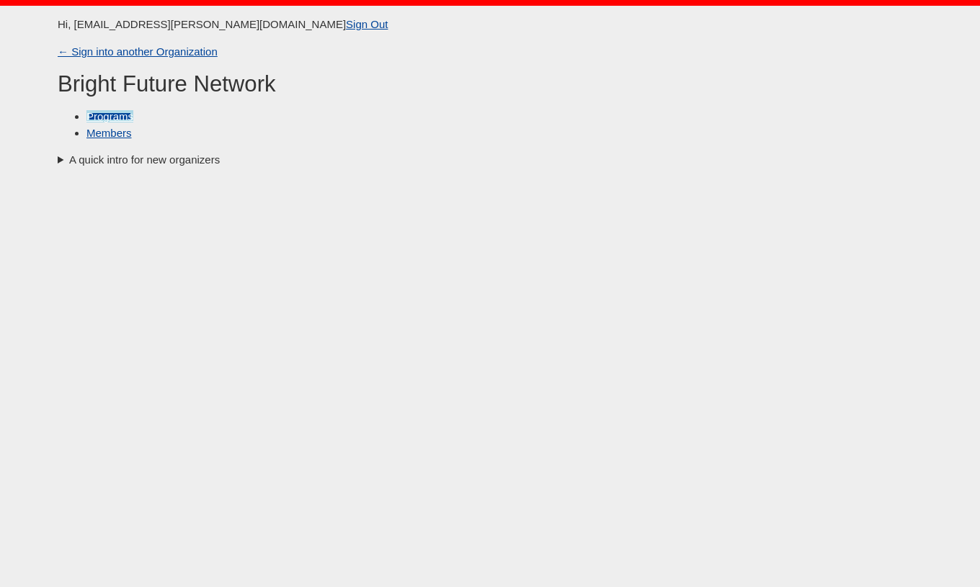
click at [99, 117] on link "Programs" at bounding box center [109, 116] width 47 height 12
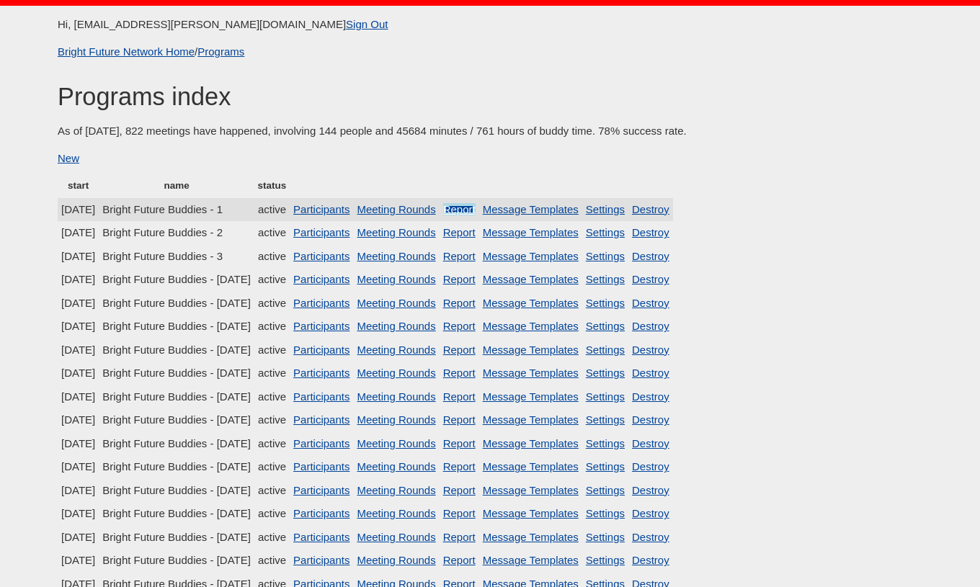
click at [476, 207] on link "Report" at bounding box center [459, 209] width 32 height 12
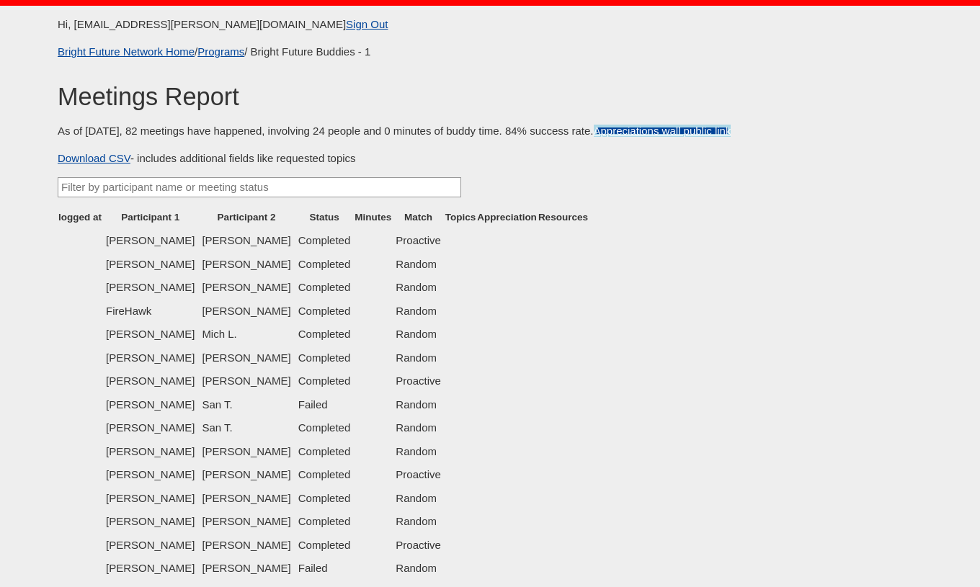
click at [669, 130] on link "Appreciations wall public link" at bounding box center [663, 131] width 138 height 12
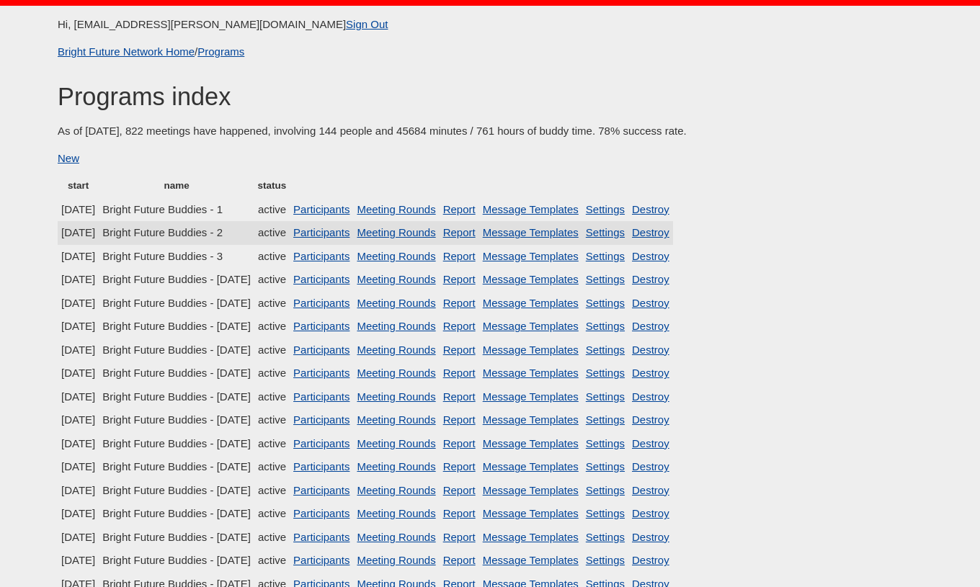
click at [479, 231] on td "Report" at bounding box center [459, 233] width 40 height 24
click at [476, 231] on link "Report" at bounding box center [459, 232] width 32 height 12
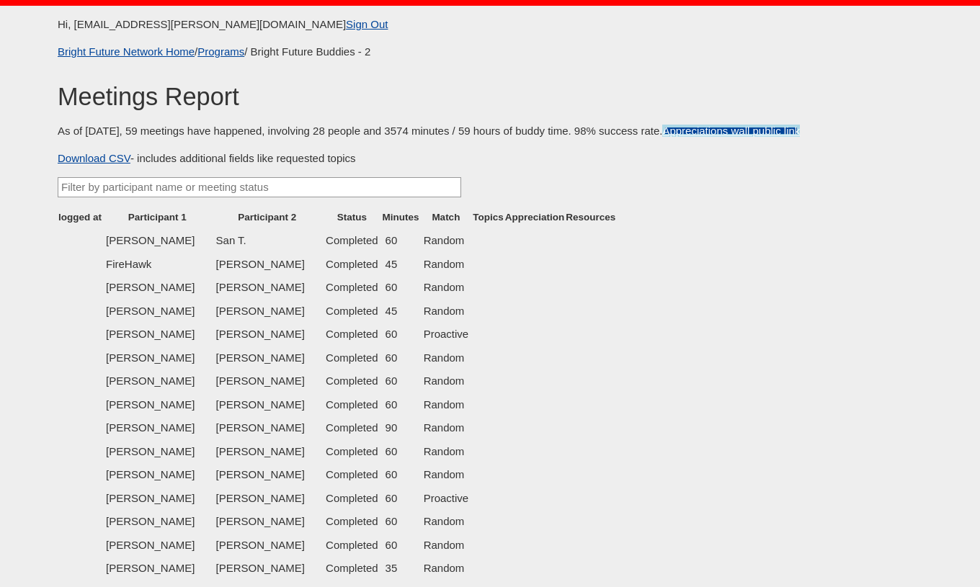
click at [708, 131] on link "Appreciations wall public link" at bounding box center [731, 131] width 138 height 12
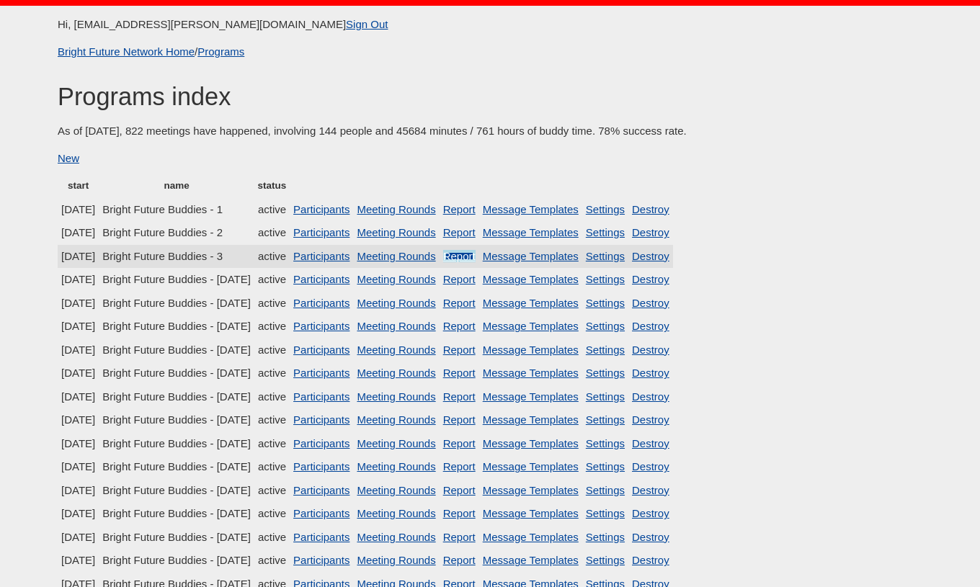
click at [476, 260] on link "Report" at bounding box center [459, 256] width 32 height 12
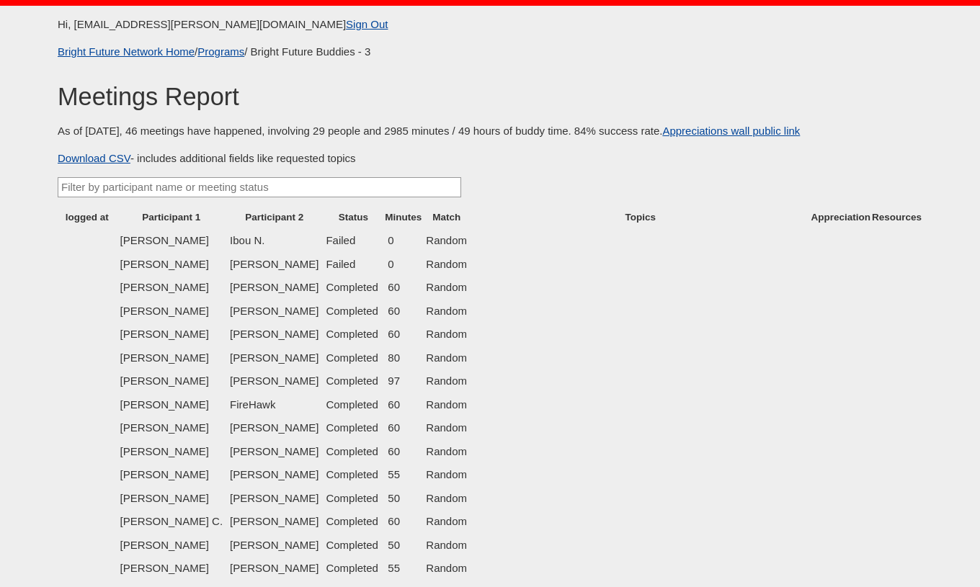
click at [731, 138] on p "As of [DATE], 46 meetings have happened, involving 29 people and 2985 minutes /…" at bounding box center [490, 131] width 865 height 17
click at [733, 129] on link "Appreciations wall public link" at bounding box center [731, 131] width 138 height 12
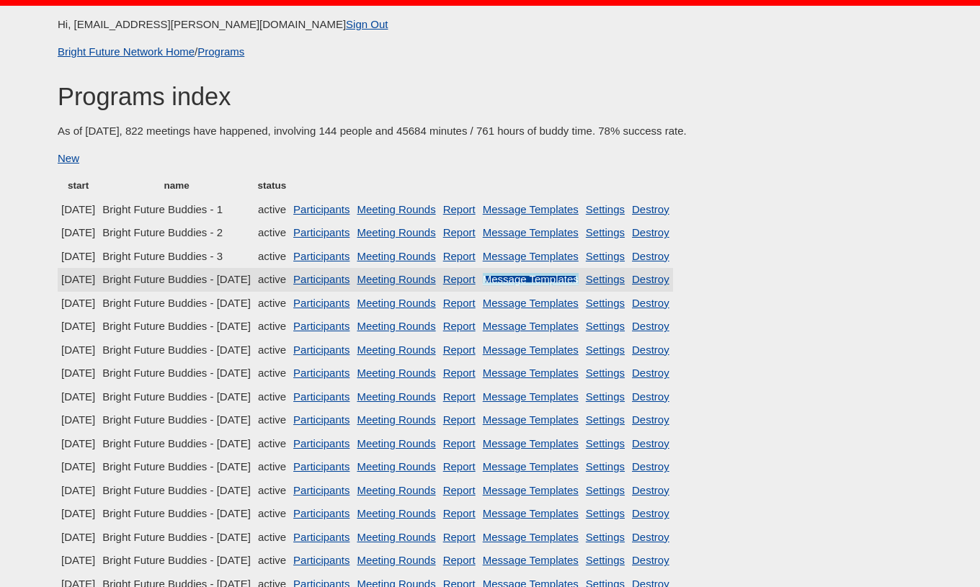
click at [579, 285] on link "Message Templates" at bounding box center [531, 279] width 96 height 12
click at [476, 277] on link "Report" at bounding box center [459, 279] width 32 height 12
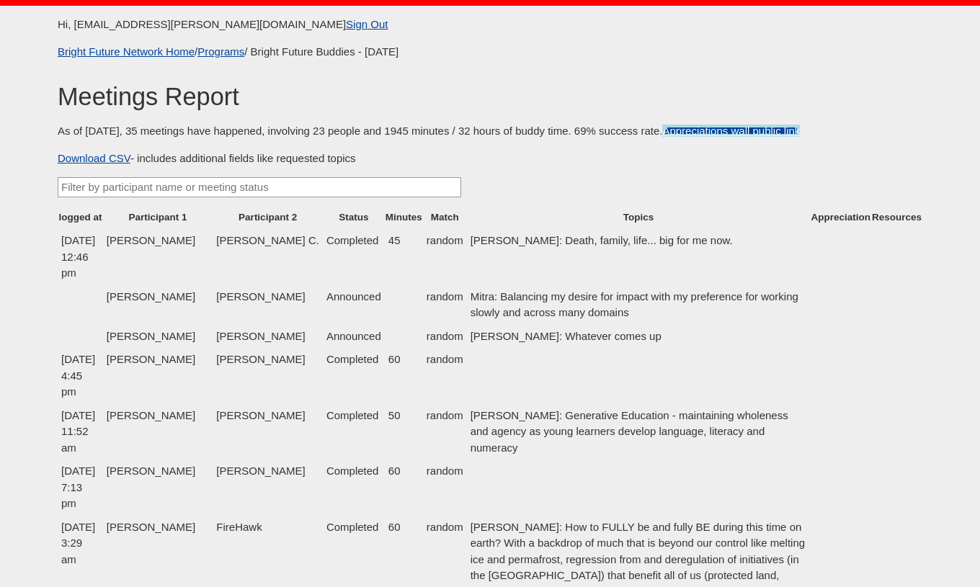
click at [700, 130] on link "Appreciations wall public link" at bounding box center [731, 131] width 138 height 12
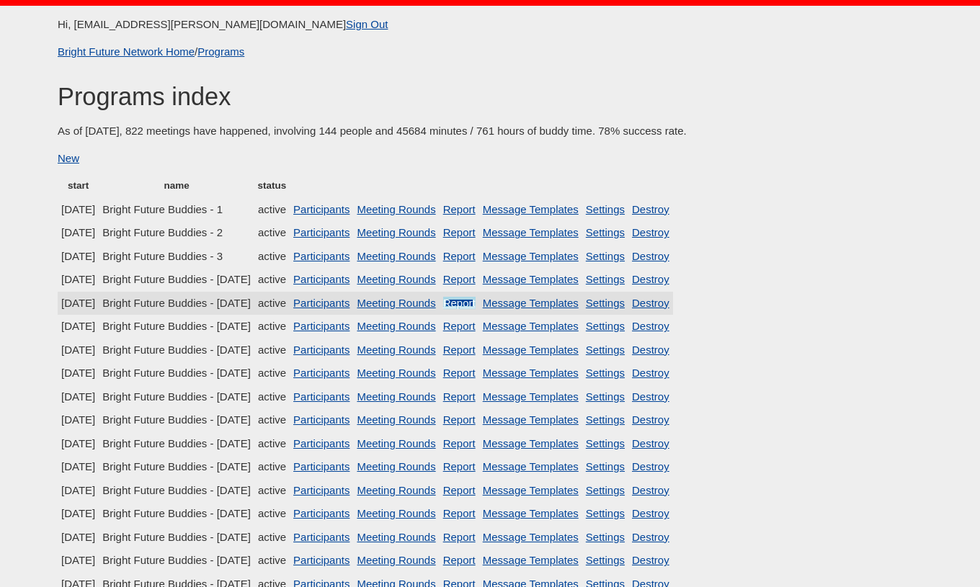
click at [476, 304] on link "Report" at bounding box center [459, 303] width 32 height 12
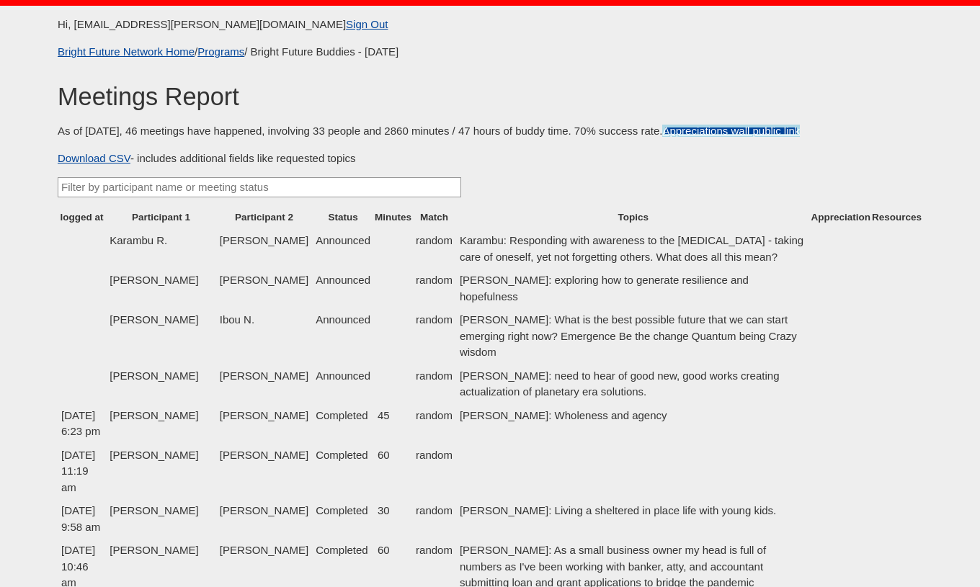
click at [680, 133] on link "Appreciations wall public link" at bounding box center [731, 131] width 138 height 12
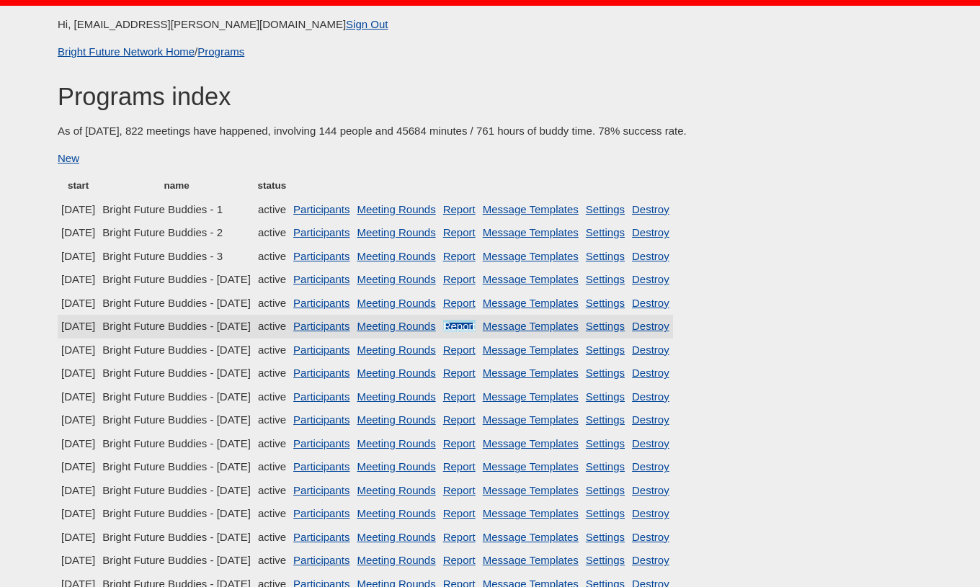
click at [476, 330] on link "Report" at bounding box center [459, 326] width 32 height 12
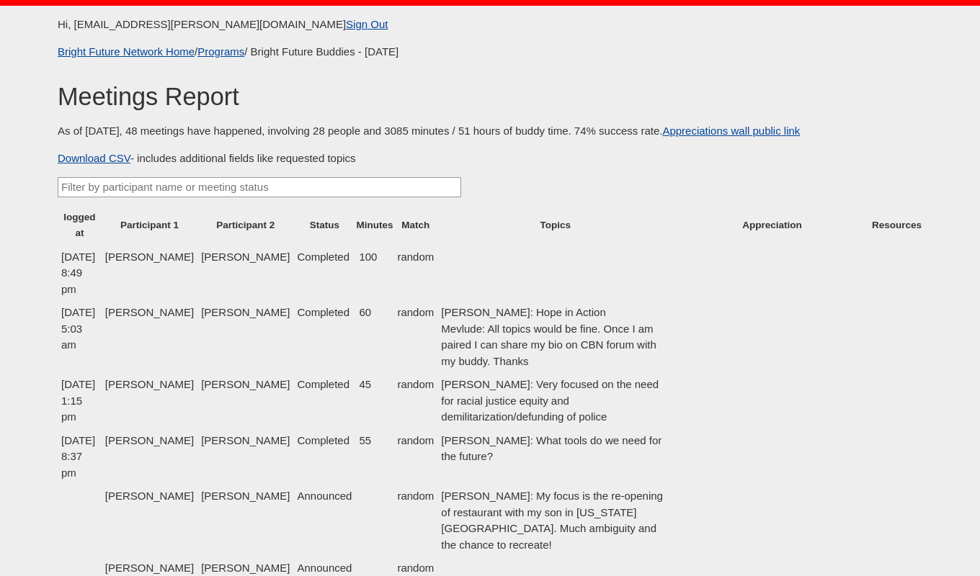
click at [683, 124] on p "As of [DATE], 48 meetings have happened, involving 28 people and 3085 minutes /…" at bounding box center [490, 131] width 865 height 17
click at [682, 138] on p "As of [DATE], 48 meetings have happened, involving 28 people and 3085 minutes /…" at bounding box center [490, 131] width 865 height 17
click at [683, 135] on link "Appreciations wall public link" at bounding box center [731, 131] width 138 height 12
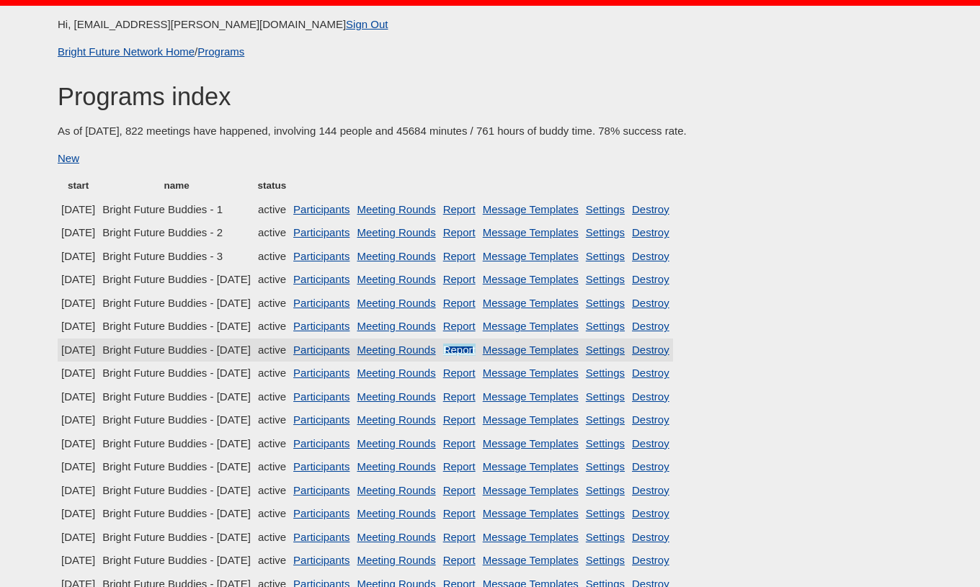
click at [476, 351] on link "Report" at bounding box center [459, 350] width 32 height 12
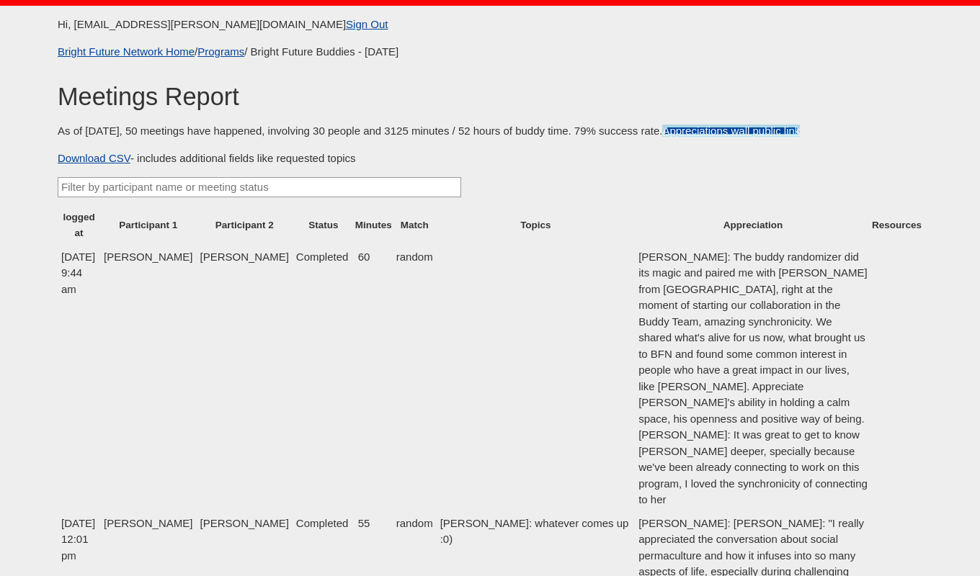
click at [703, 133] on link "Appreciations wall public link" at bounding box center [731, 131] width 138 height 12
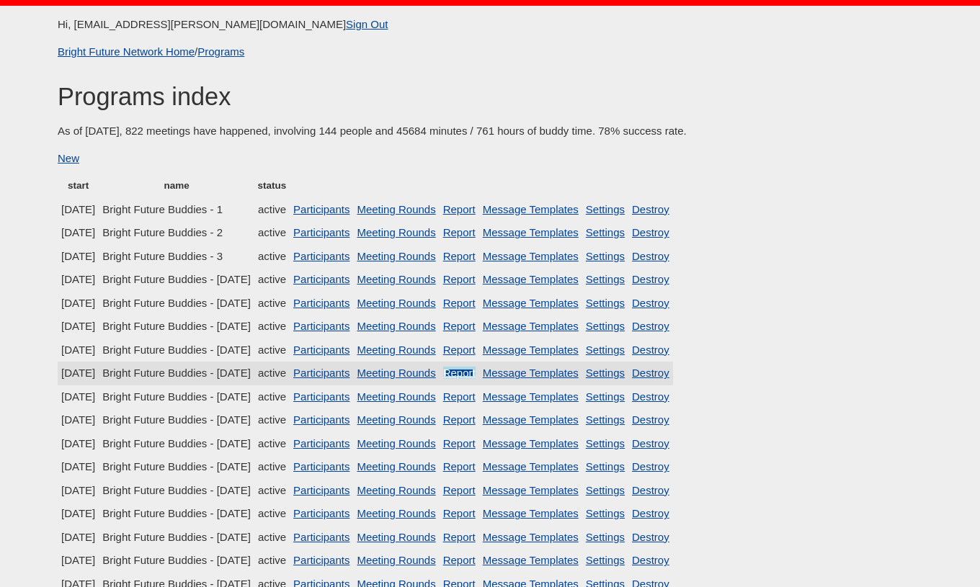
click at [476, 375] on link "Report" at bounding box center [459, 373] width 32 height 12
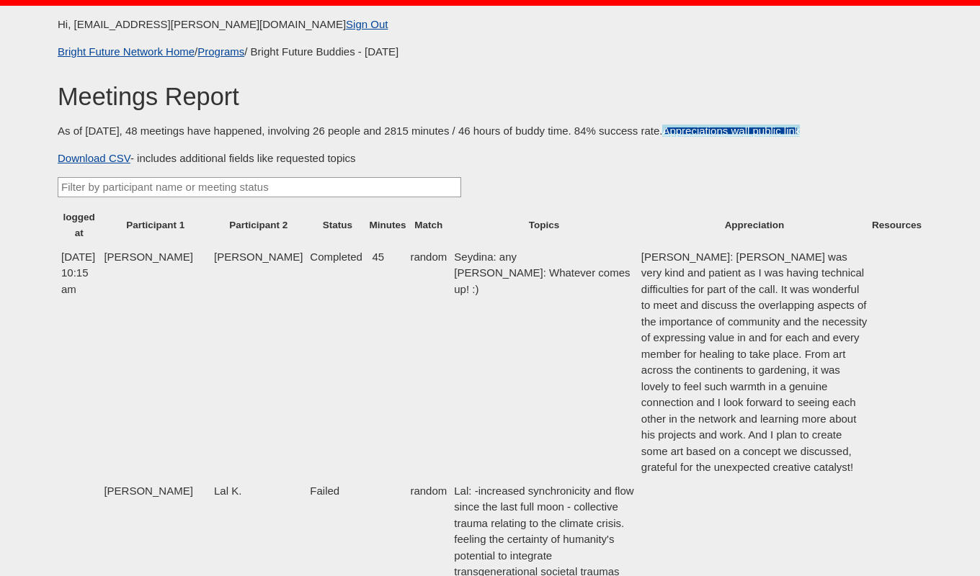
click at [685, 134] on link "Appreciations wall public link" at bounding box center [731, 131] width 138 height 12
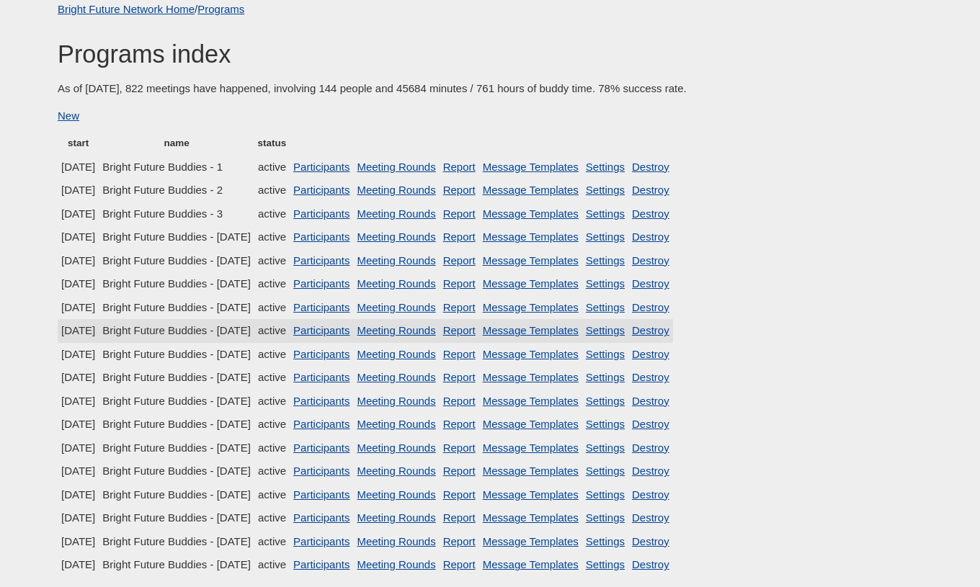
scroll to position [43, 0]
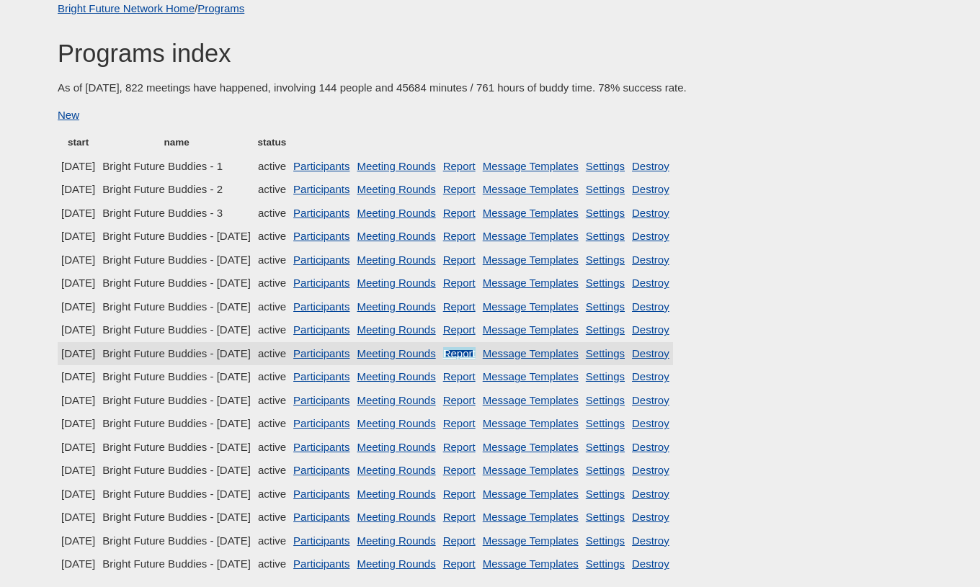
click at [476, 354] on link "Report" at bounding box center [459, 353] width 32 height 12
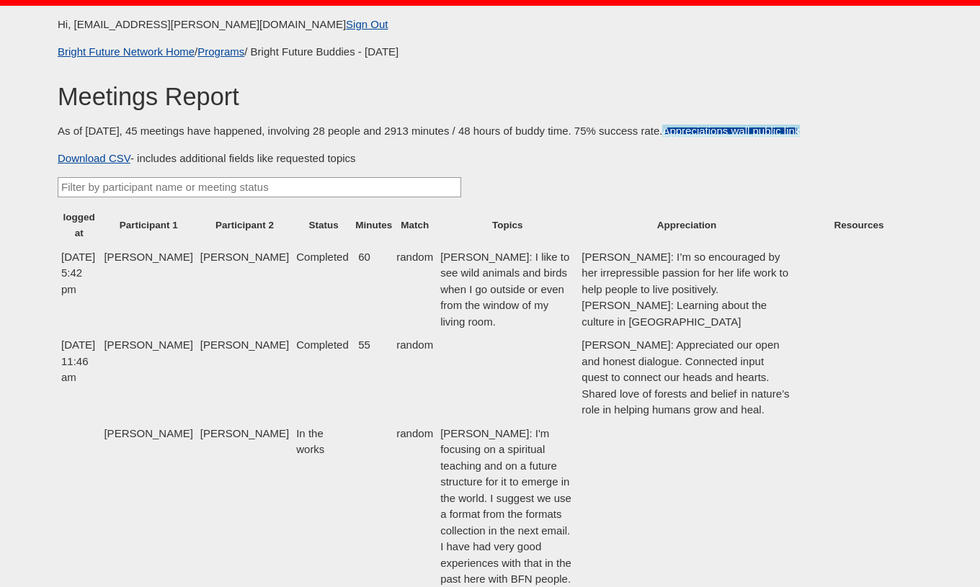
click at [758, 135] on link "Appreciations wall public link" at bounding box center [731, 131] width 138 height 12
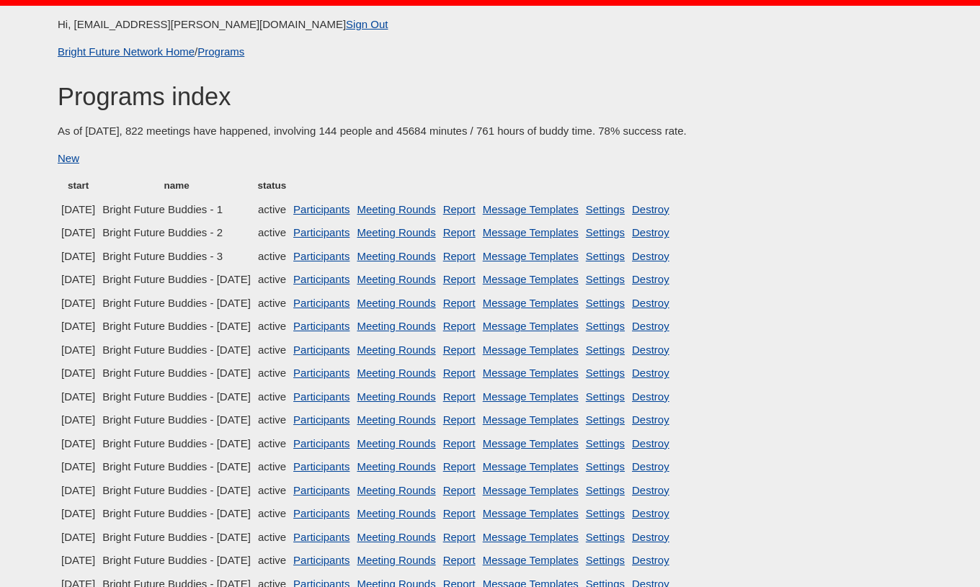
scroll to position [43, 0]
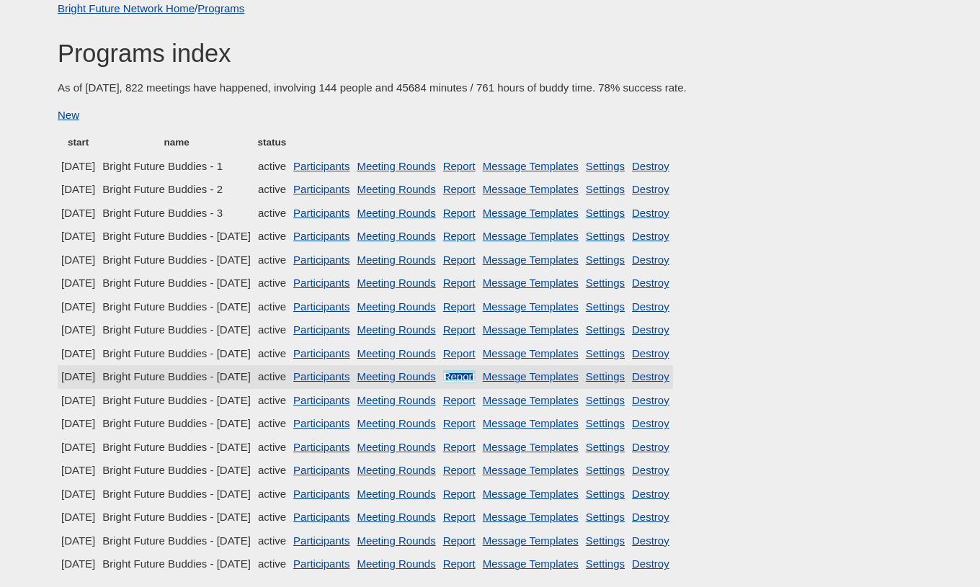
click at [476, 382] on link "Report" at bounding box center [459, 376] width 32 height 12
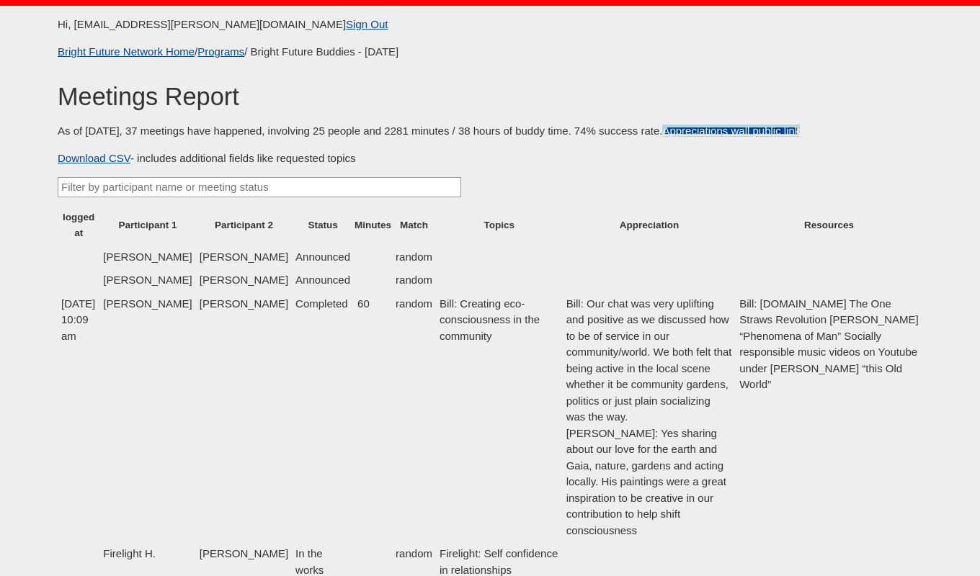
click at [694, 128] on link "Appreciations wall public link" at bounding box center [731, 131] width 138 height 12
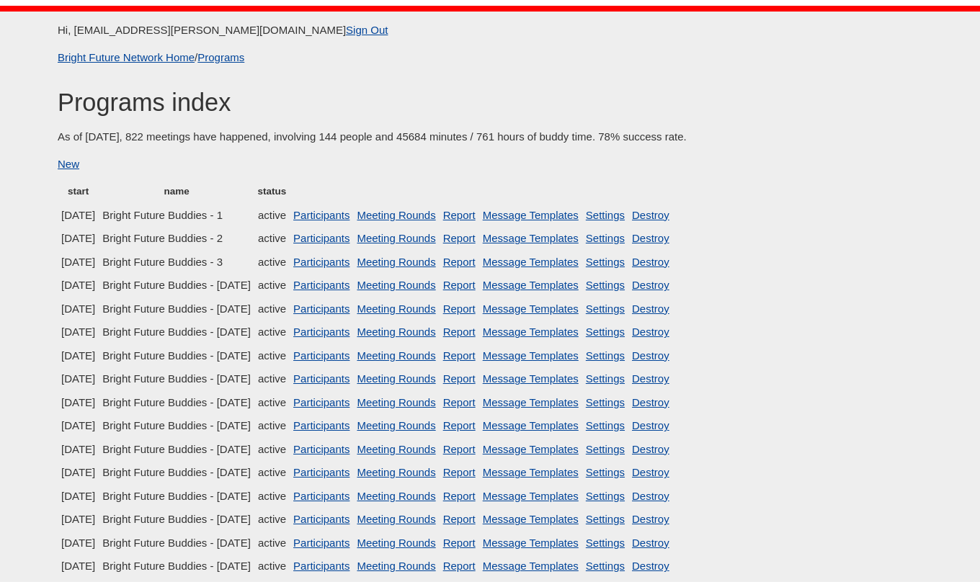
scroll to position [43, 0]
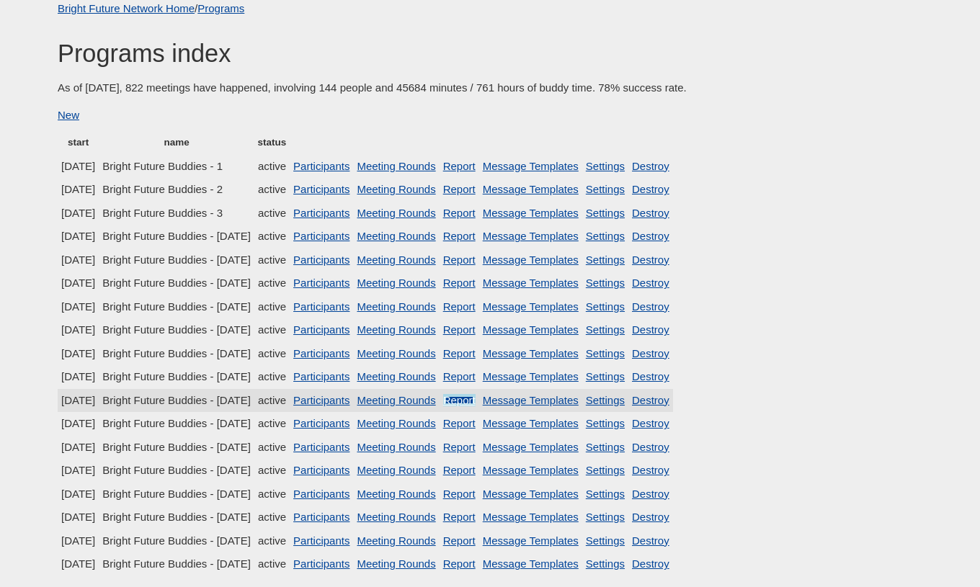
click at [476, 401] on link "Report" at bounding box center [459, 400] width 32 height 12
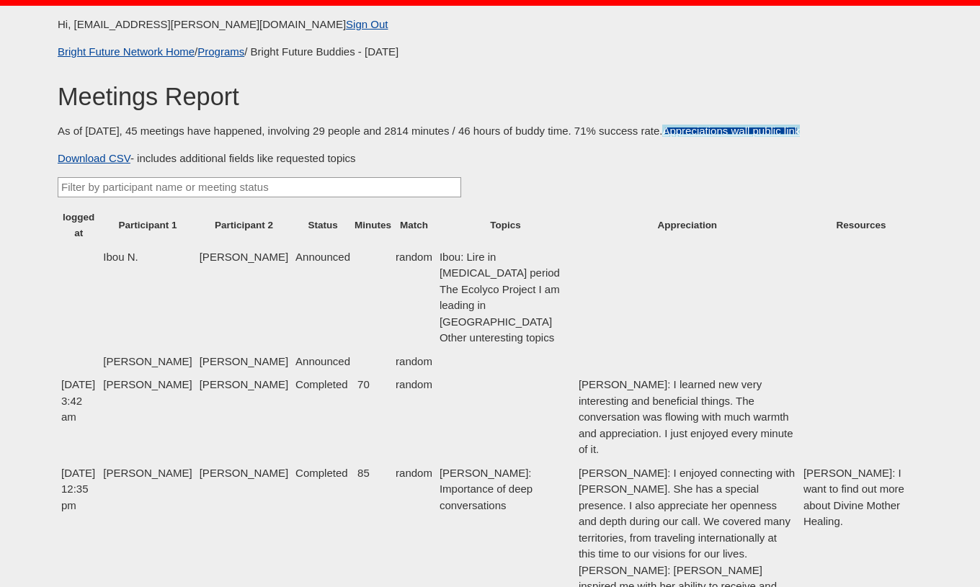
click at [717, 135] on link "Appreciations wall public link" at bounding box center [731, 131] width 138 height 12
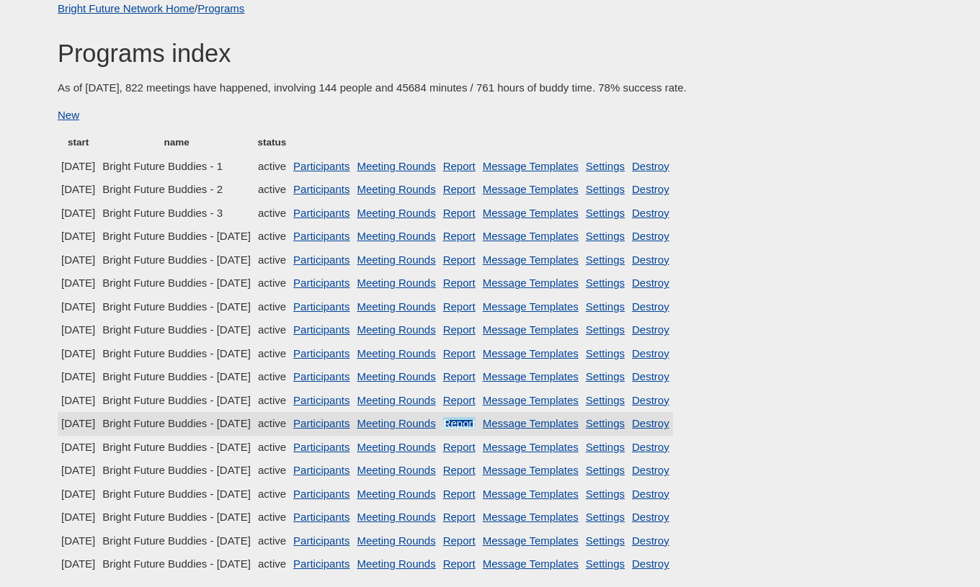
click at [476, 426] on link "Report" at bounding box center [459, 423] width 32 height 12
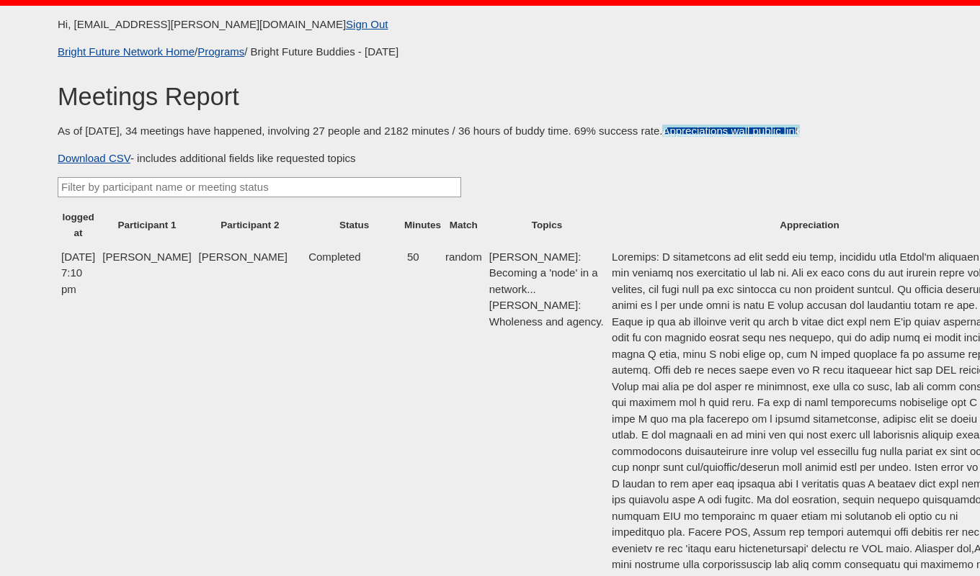
click at [715, 127] on link "Appreciations wall public link" at bounding box center [731, 131] width 138 height 12
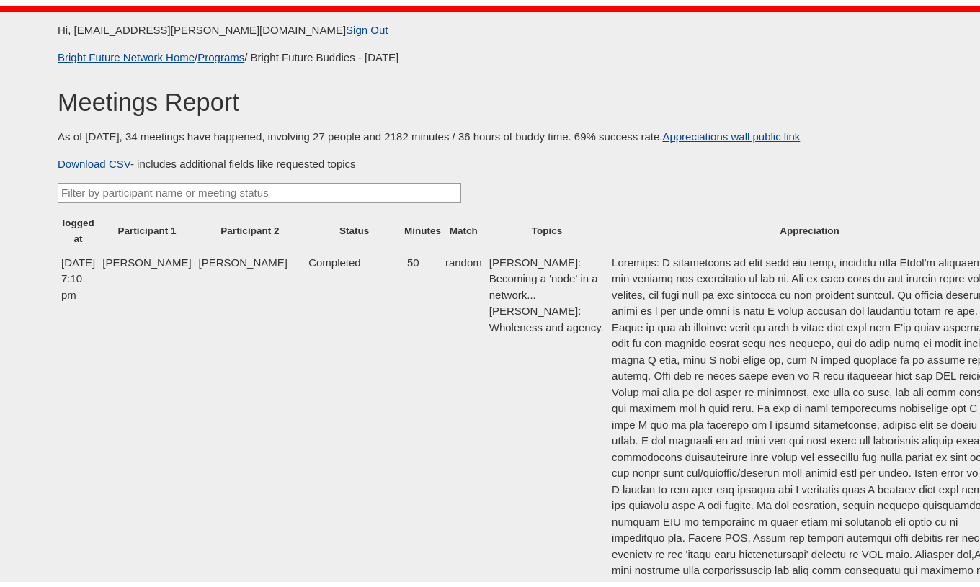
scroll to position [43, 0]
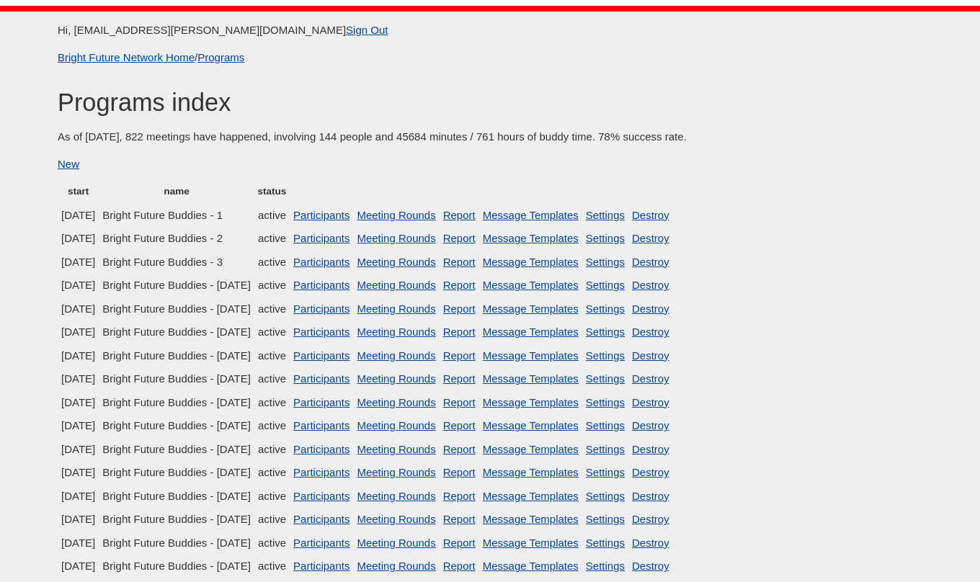
scroll to position [43, 0]
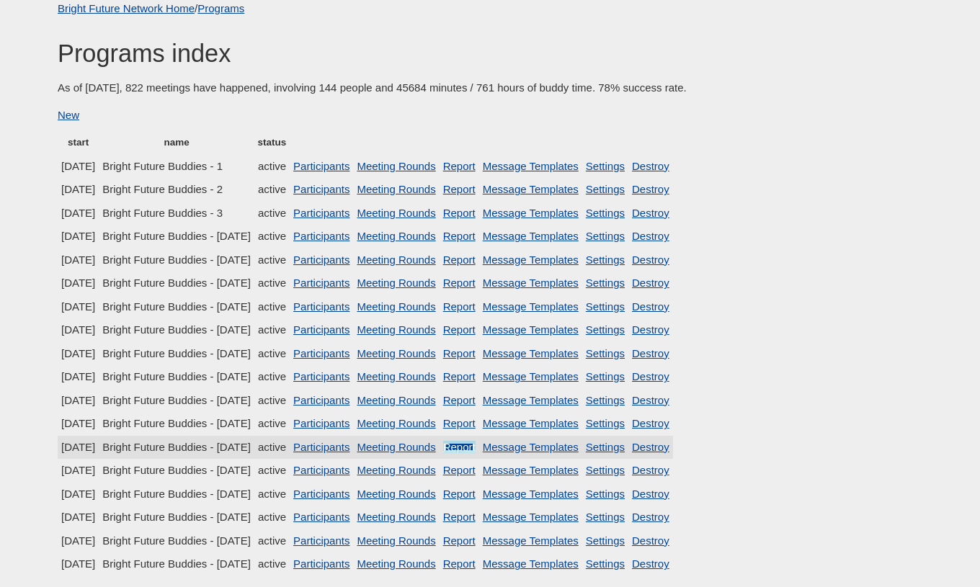
click at [476, 450] on link "Report" at bounding box center [459, 447] width 32 height 12
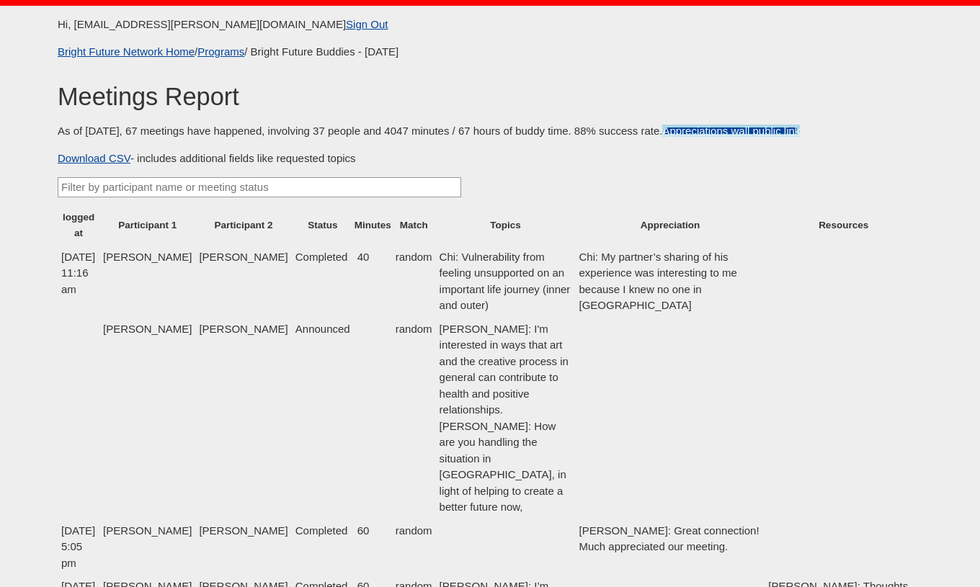
click at [686, 133] on link "Appreciations wall public link" at bounding box center [731, 131] width 138 height 12
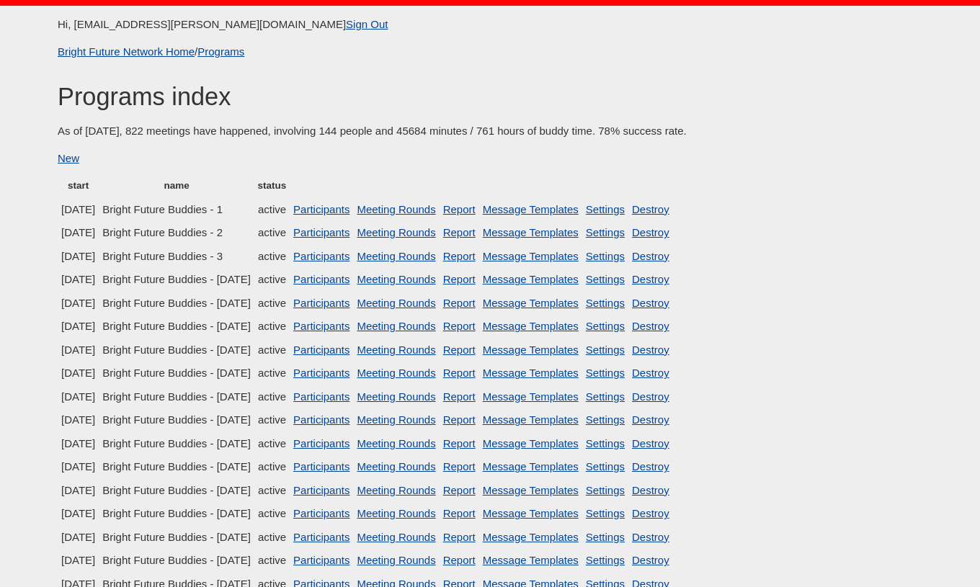
scroll to position [43, 0]
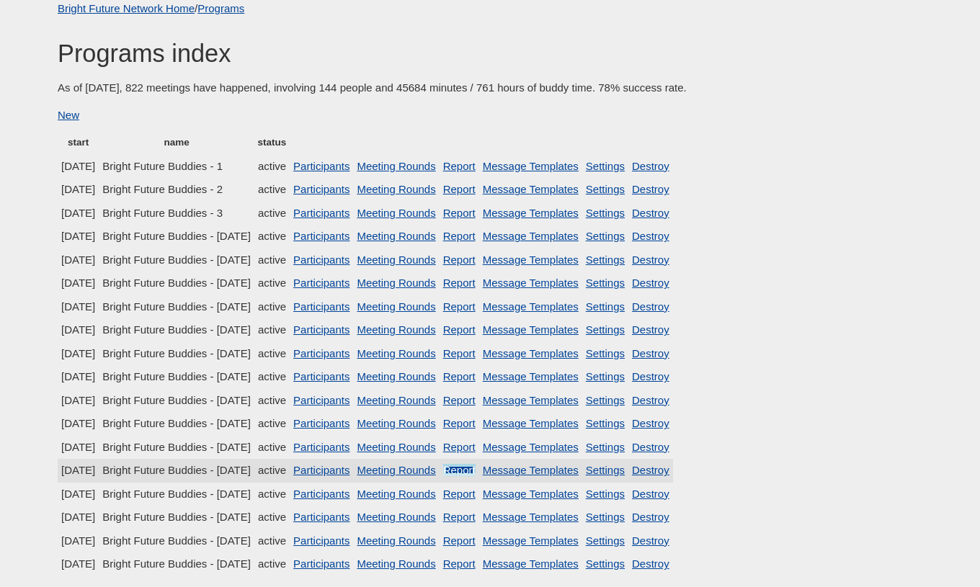
click at [476, 472] on link "Report" at bounding box center [459, 470] width 32 height 12
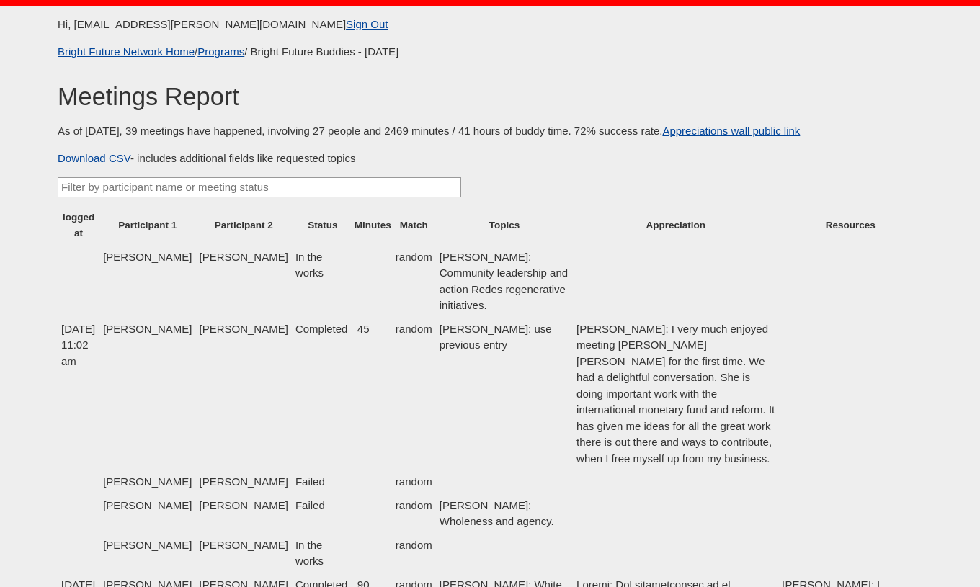
click at [718, 138] on p "As of [DATE], 39 meetings have happened, involving 27 people and 2469 minutes /…" at bounding box center [490, 131] width 865 height 17
click at [721, 131] on link "Appreciations wall public link" at bounding box center [731, 131] width 138 height 12
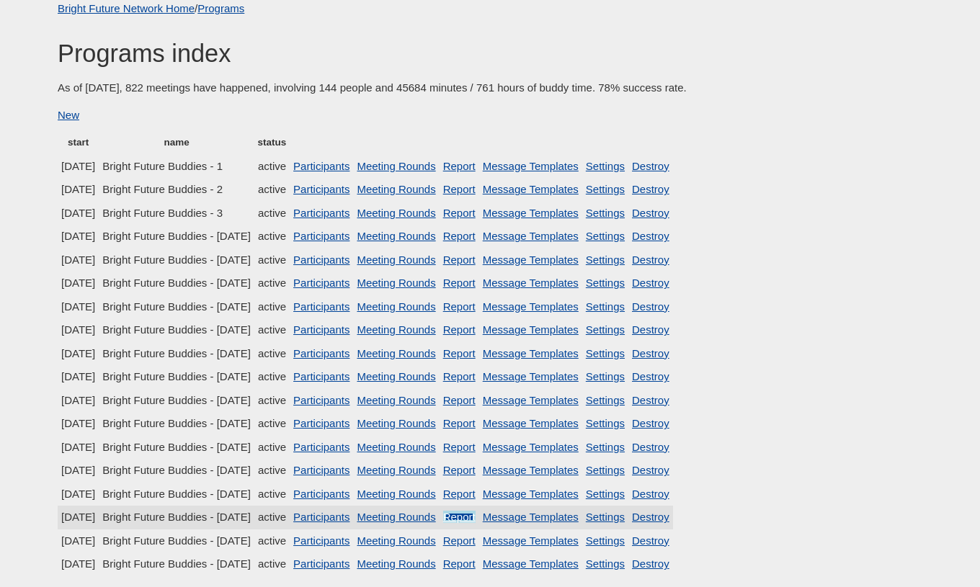
click at [476, 519] on link "Report" at bounding box center [459, 517] width 32 height 12
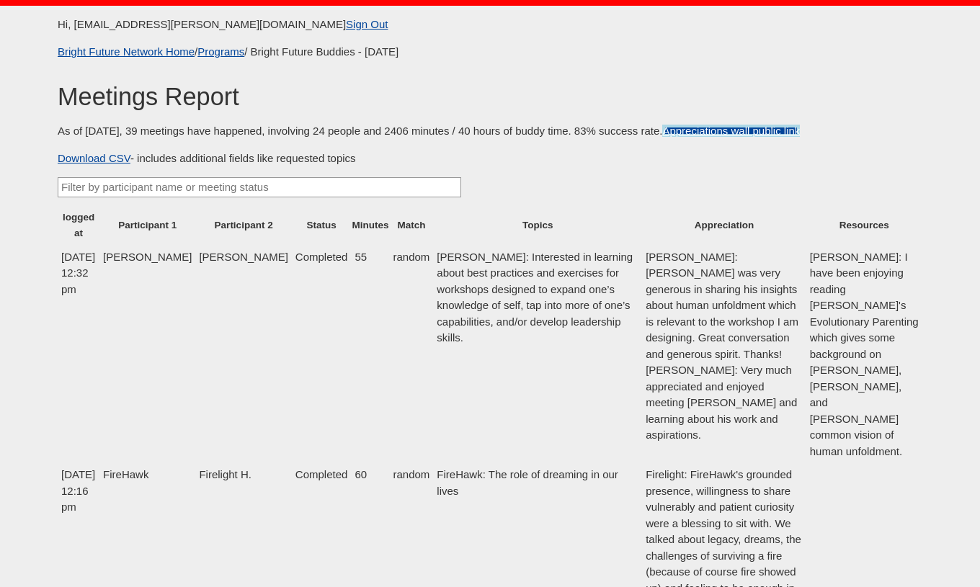
click at [737, 136] on link "Appreciations wall public link" at bounding box center [731, 131] width 138 height 12
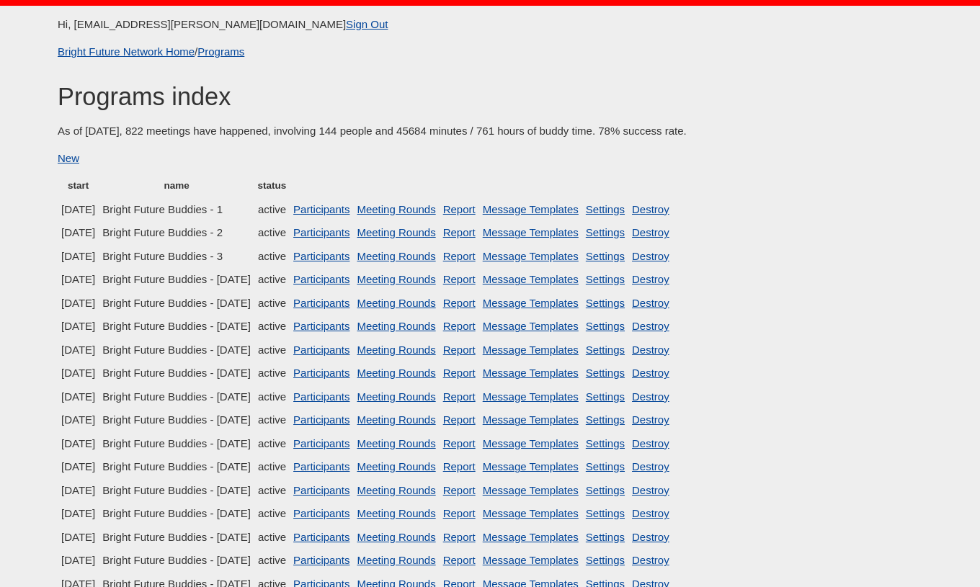
scroll to position [43, 0]
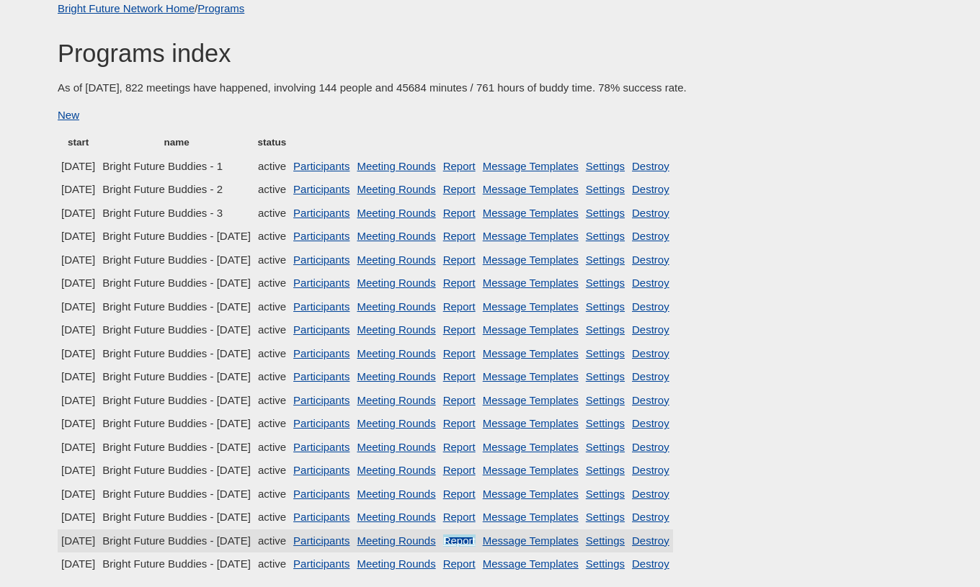
click at [476, 541] on link "Report" at bounding box center [459, 541] width 32 height 12
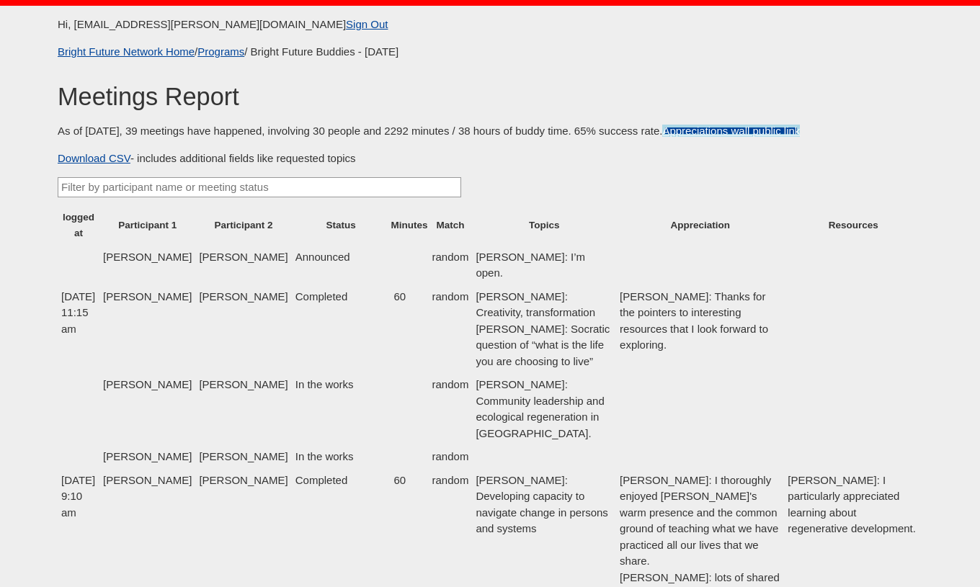
click at [741, 129] on link "Appreciations wall public link" at bounding box center [731, 131] width 138 height 12
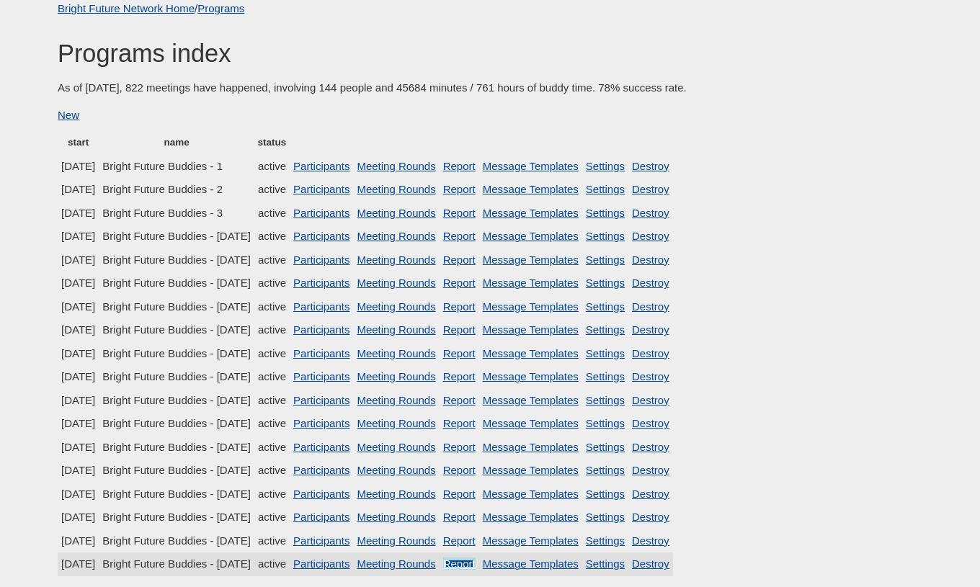
click at [476, 563] on link "Report" at bounding box center [459, 564] width 32 height 12
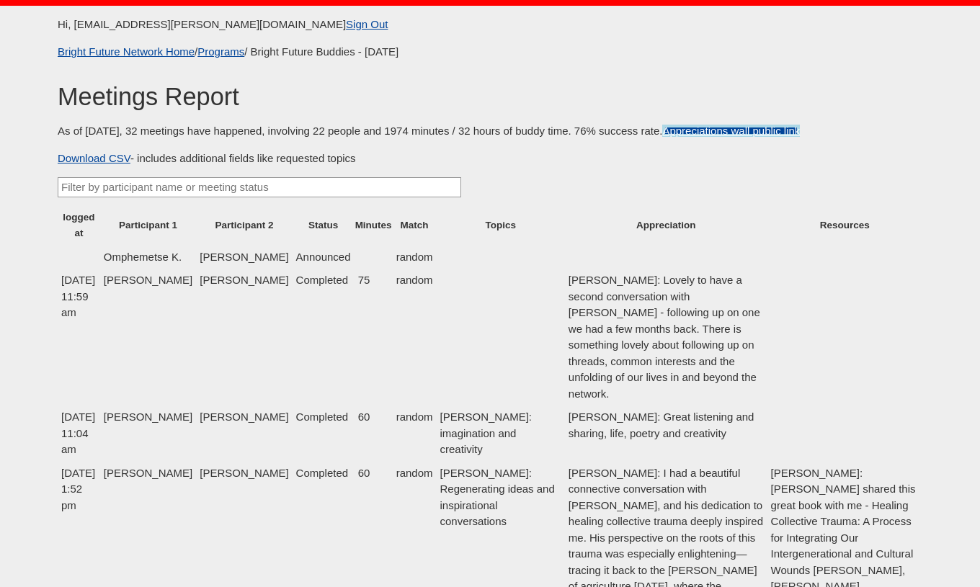
click at [689, 134] on link "Appreciations wall public link" at bounding box center [731, 131] width 138 height 12
